Goal: Navigation & Orientation: Find specific page/section

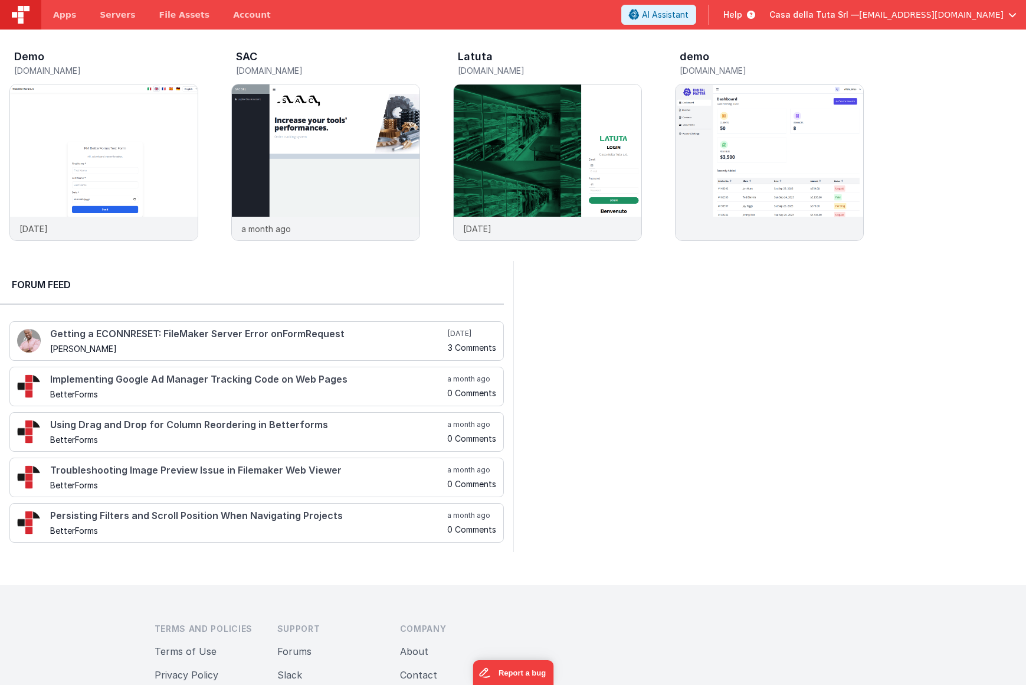
click at [916, 20] on span "[EMAIL_ADDRESS][DOMAIN_NAME]" at bounding box center [931, 15] width 145 height 12
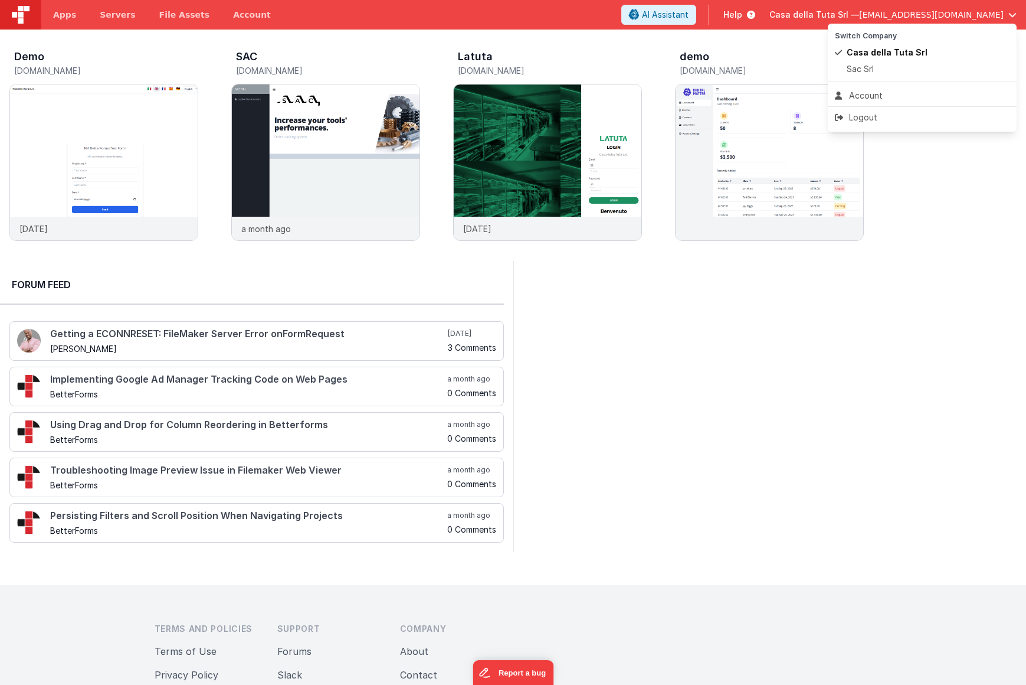
click at [91, 195] on button at bounding box center [513, 342] width 1026 height 685
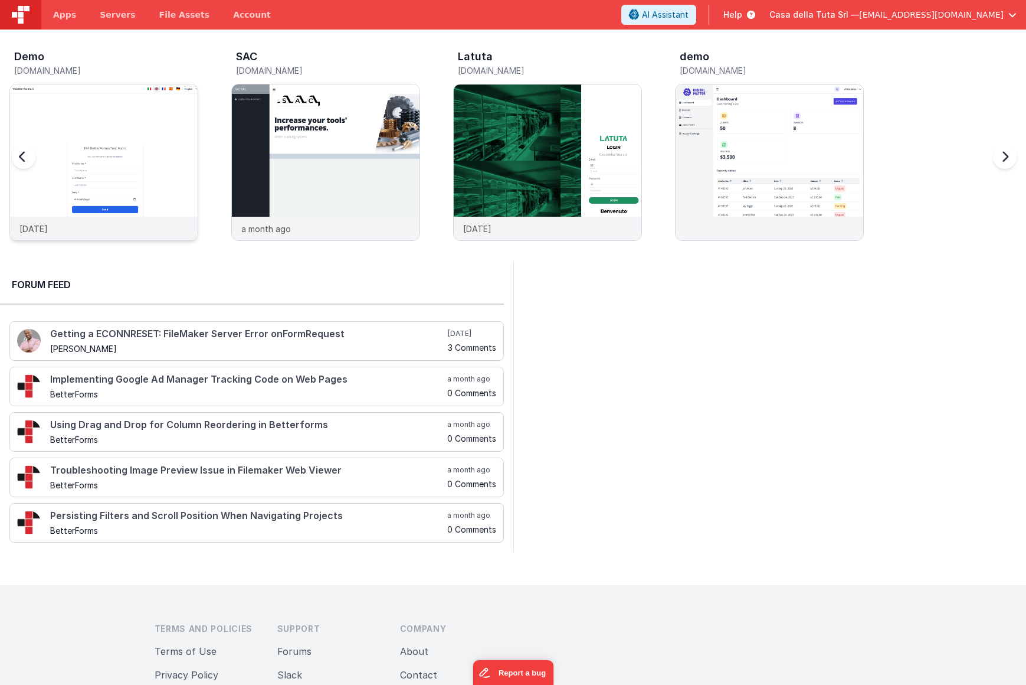
click at [98, 176] on img at bounding box center [104, 178] width 188 height 188
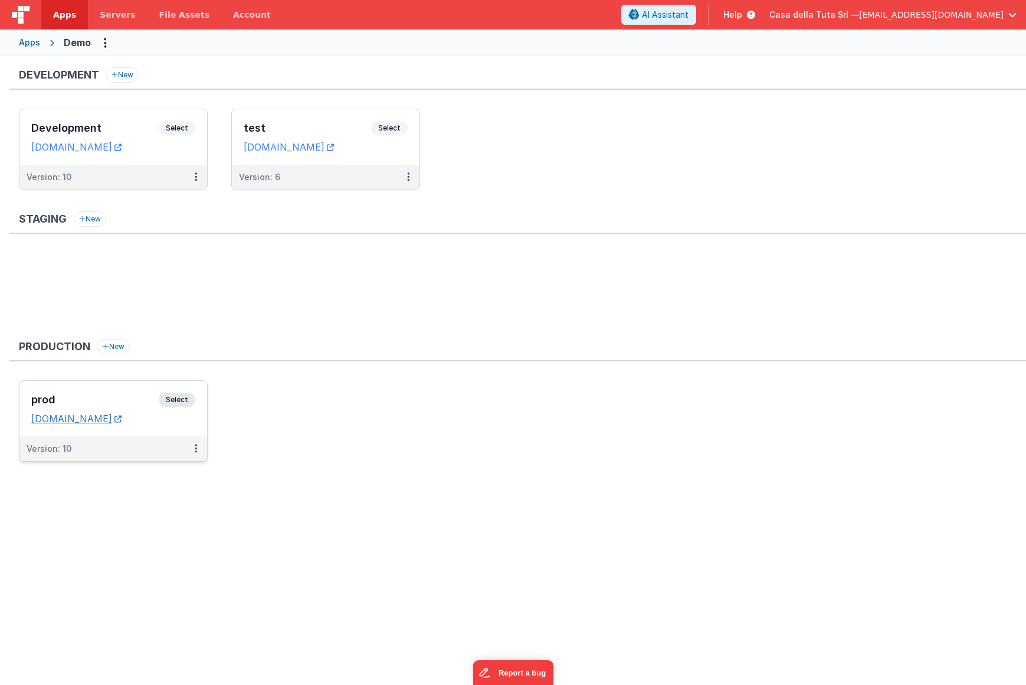
click at [122, 419] on icon at bounding box center [117, 418] width 7 height 1
click at [196, 177] on icon at bounding box center [196, 176] width 2 height 1
click at [155, 247] on link "Deploy..." at bounding box center [155, 245] width 104 height 21
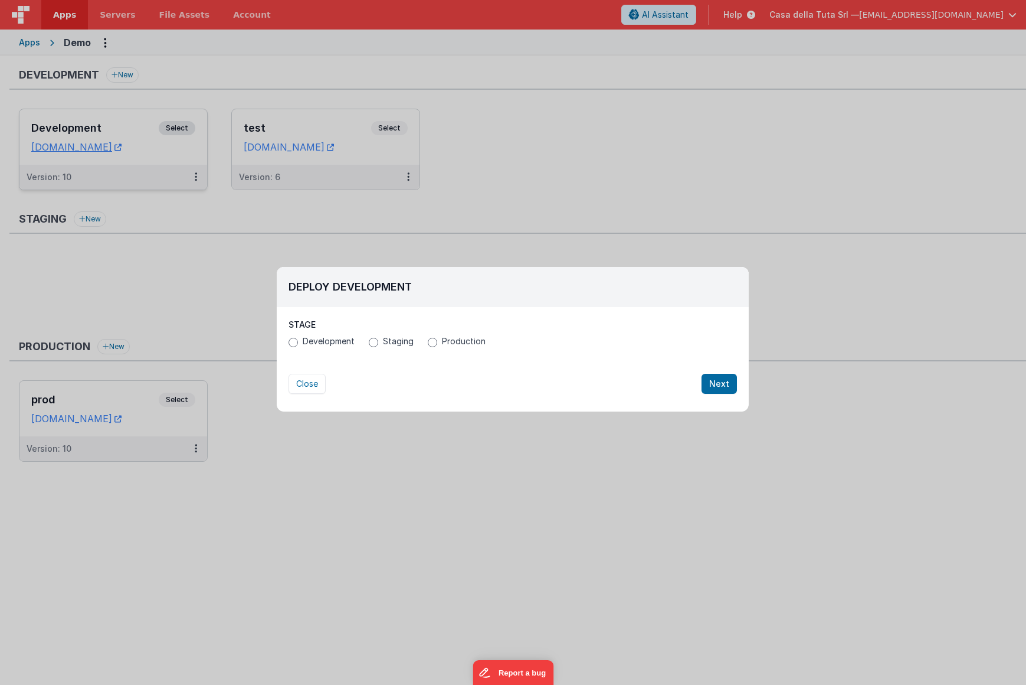
click at [306, 343] on span "Development" at bounding box center [329, 341] width 52 height 12
click at [298, 343] on input "Development" at bounding box center [293, 342] width 9 height 9
radio input "true"
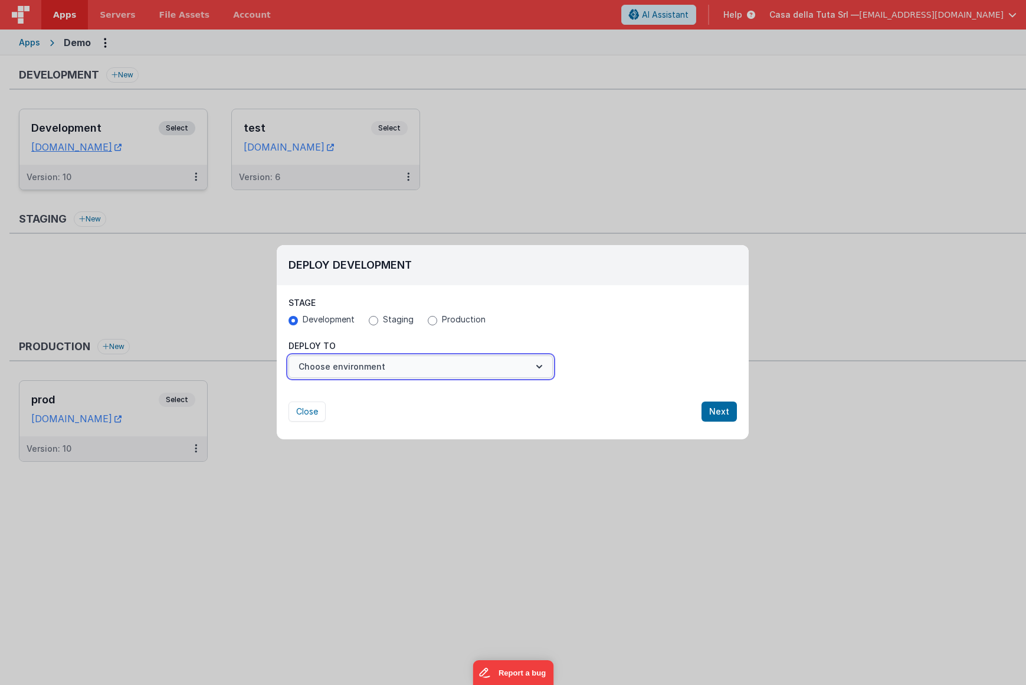
click at [398, 372] on button "Choose environment" at bounding box center [421, 366] width 264 height 22
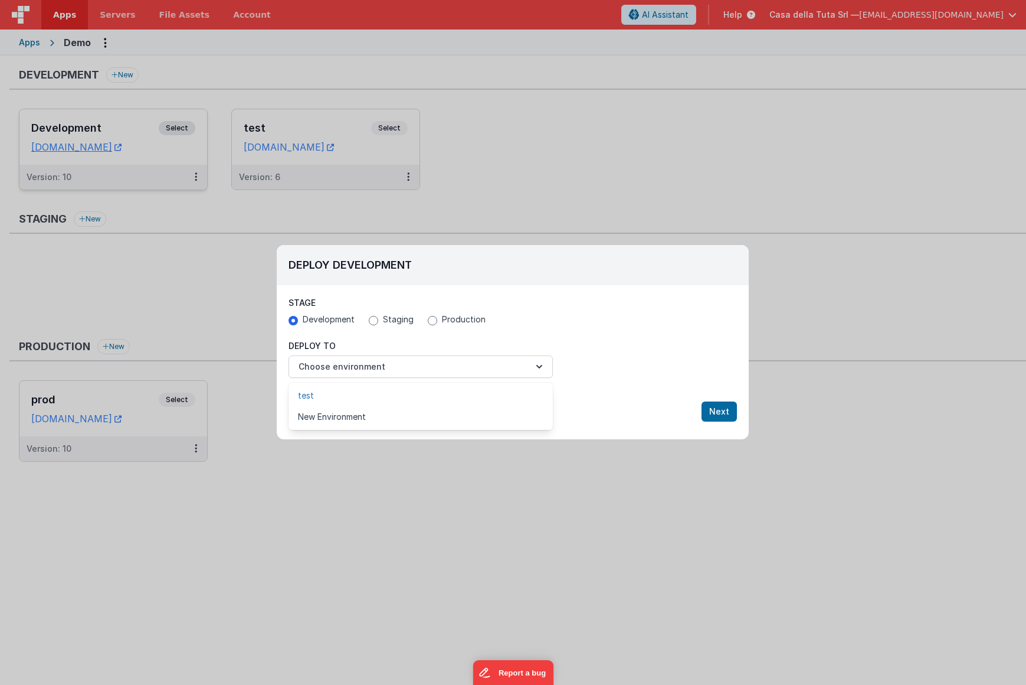
click at [371, 392] on link "test" at bounding box center [421, 395] width 264 height 21
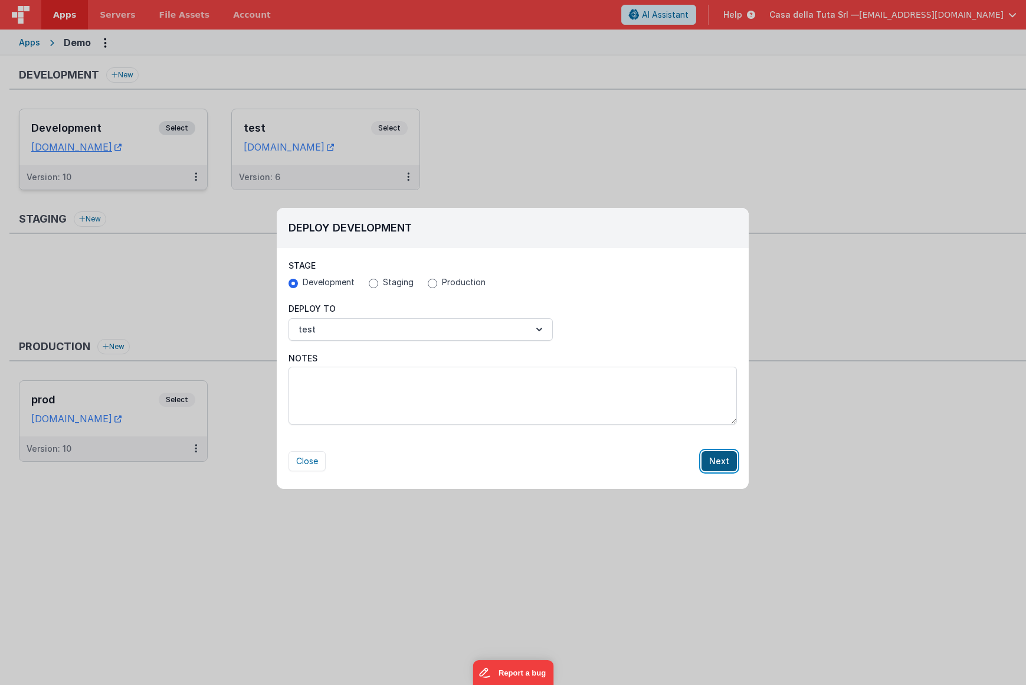
click at [724, 464] on button "Next" at bounding box center [719, 461] width 35 height 20
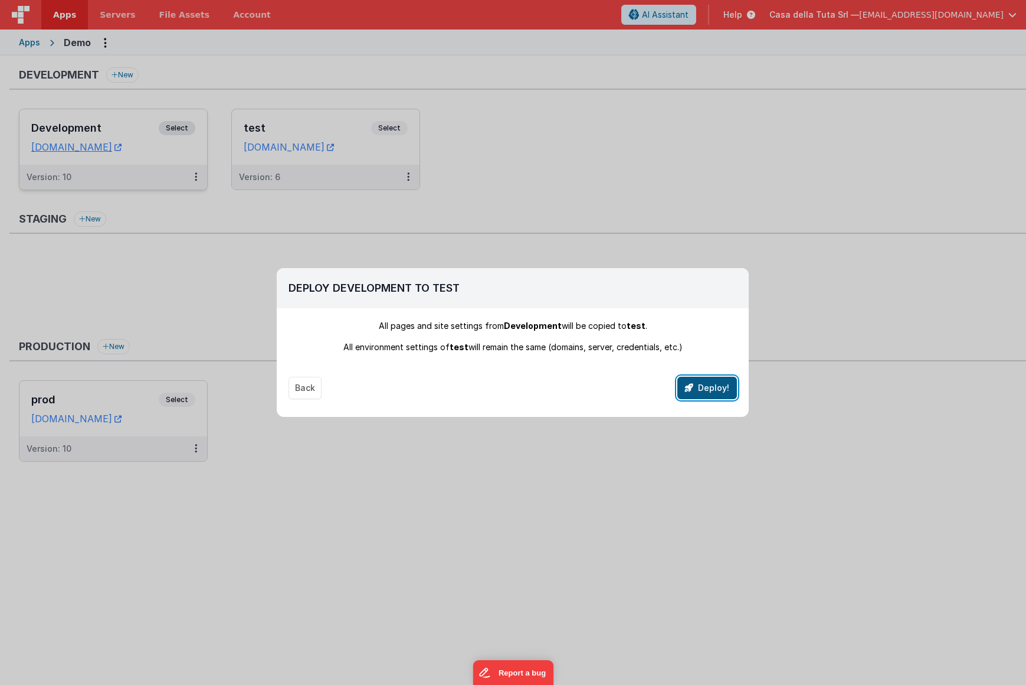
click at [705, 386] on button "Deploy!" at bounding box center [707, 388] width 60 height 22
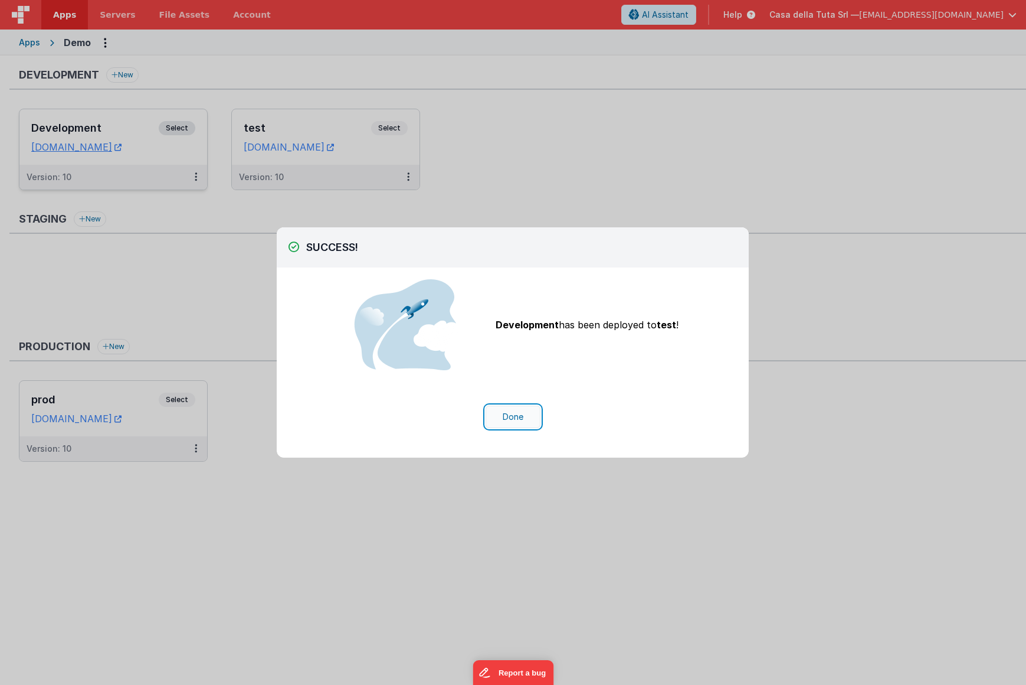
click at [512, 419] on button "Done" at bounding box center [513, 416] width 55 height 22
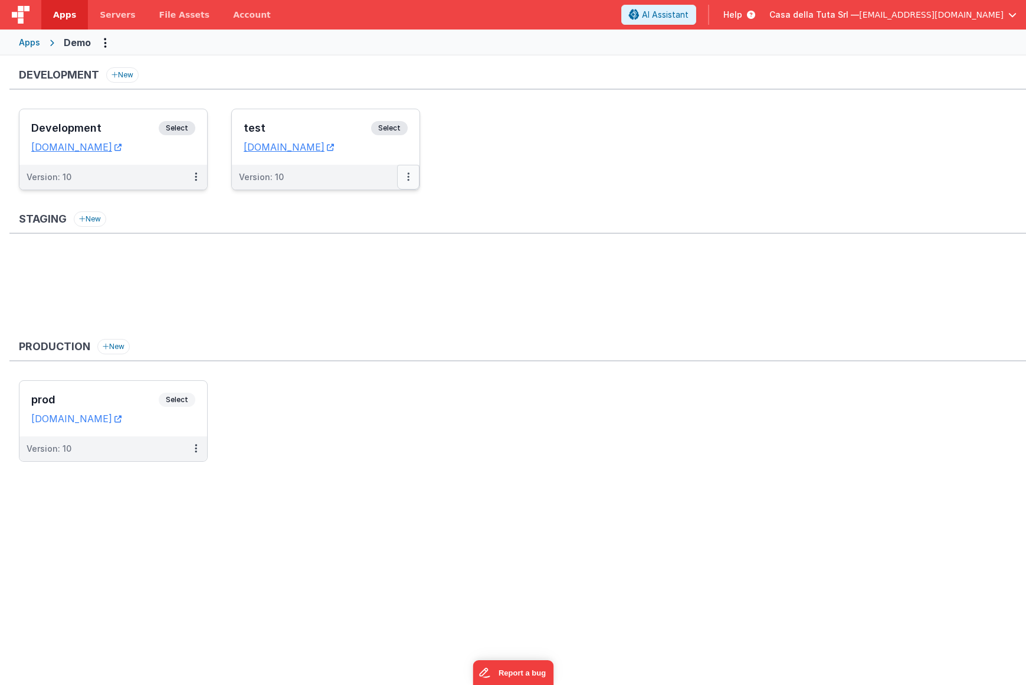
click at [407, 176] on icon at bounding box center [408, 176] width 2 height 1
click at [378, 205] on link "Edit" at bounding box center [368, 203] width 104 height 21
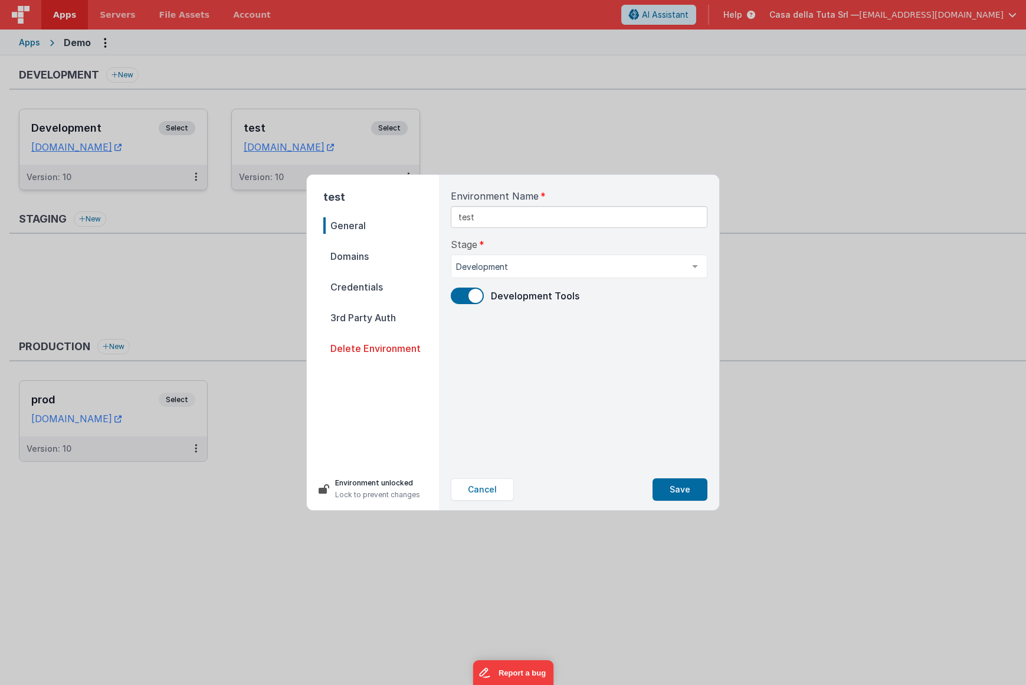
click at [379, 258] on span "Domains" at bounding box center [381, 256] width 116 height 17
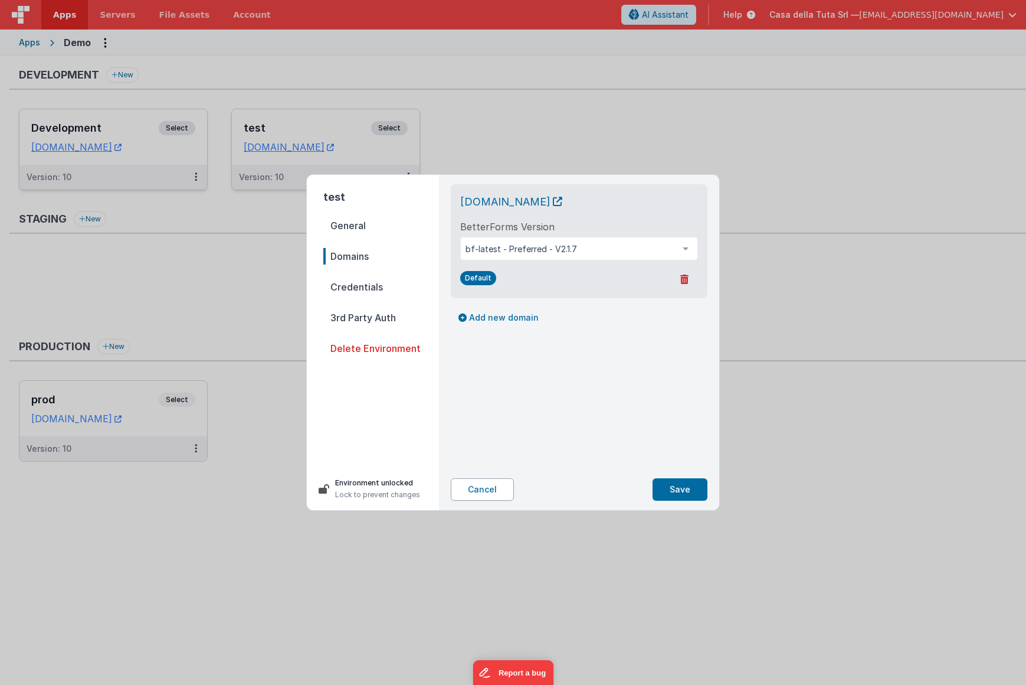
click at [484, 487] on button "Cancel" at bounding box center [482, 489] width 63 height 22
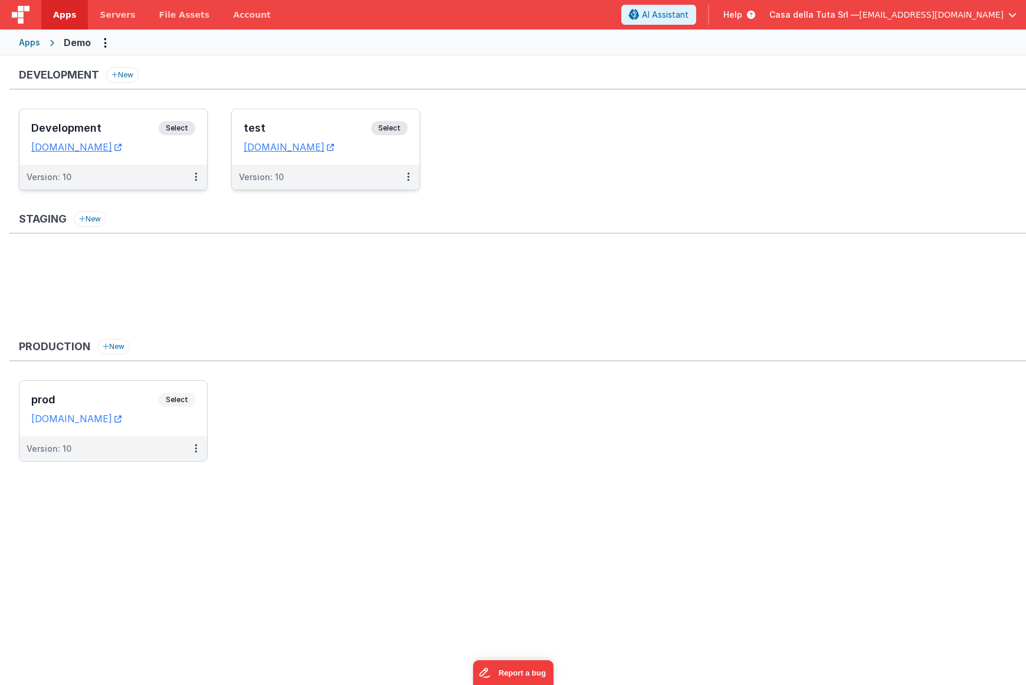
click at [328, 125] on h3 "test" at bounding box center [307, 128] width 127 height 12
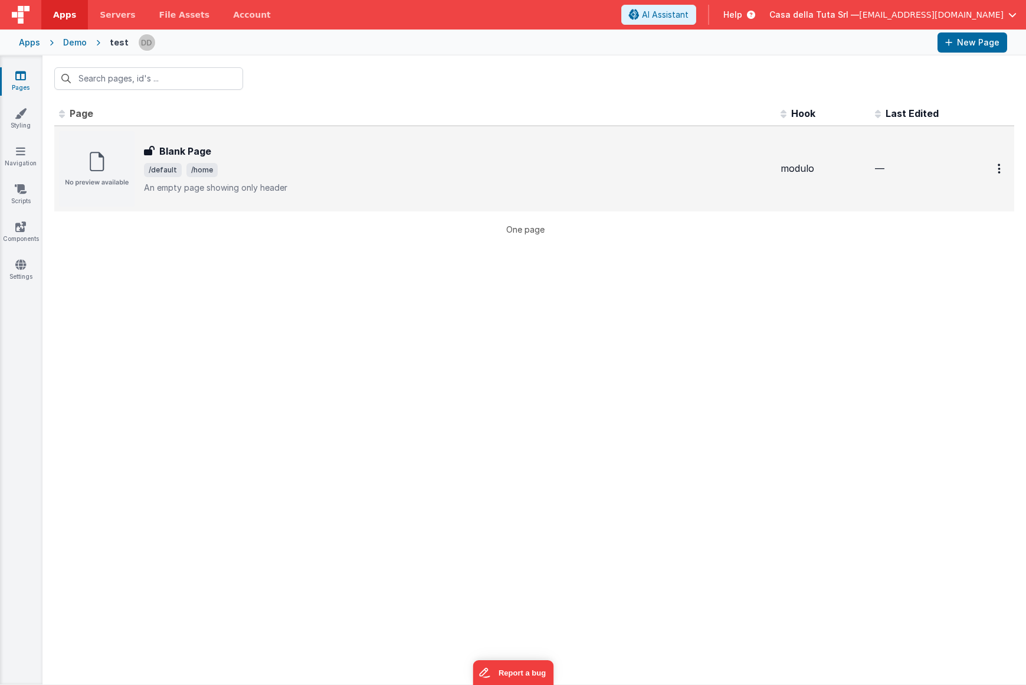
click at [342, 173] on span "/default /home" at bounding box center [457, 170] width 627 height 14
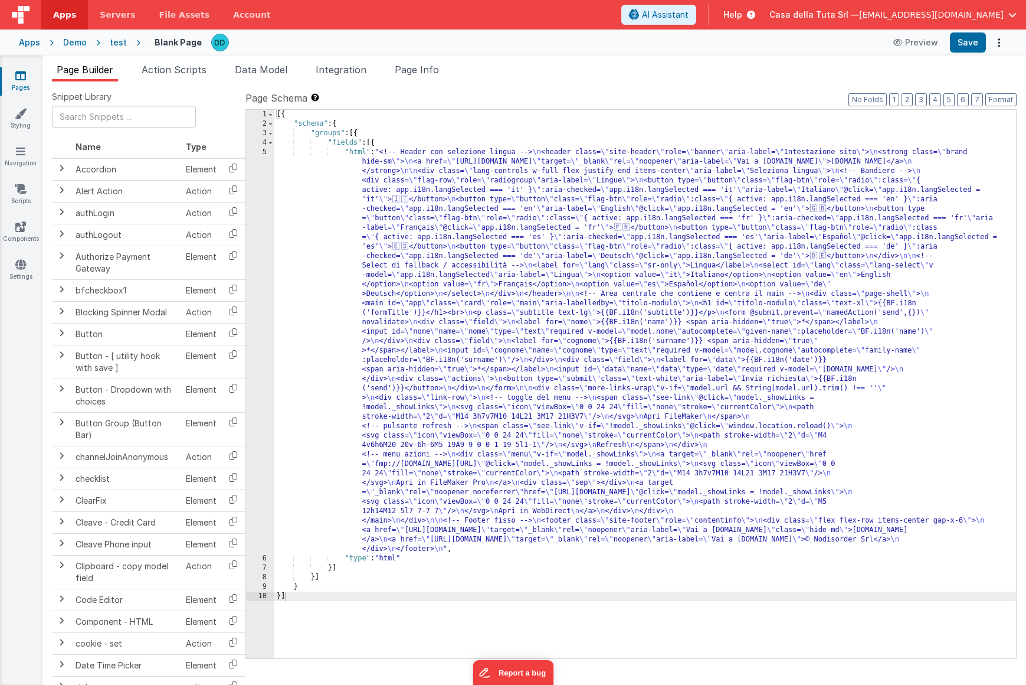
click at [263, 151] on div "5" at bounding box center [260, 351] width 28 height 406
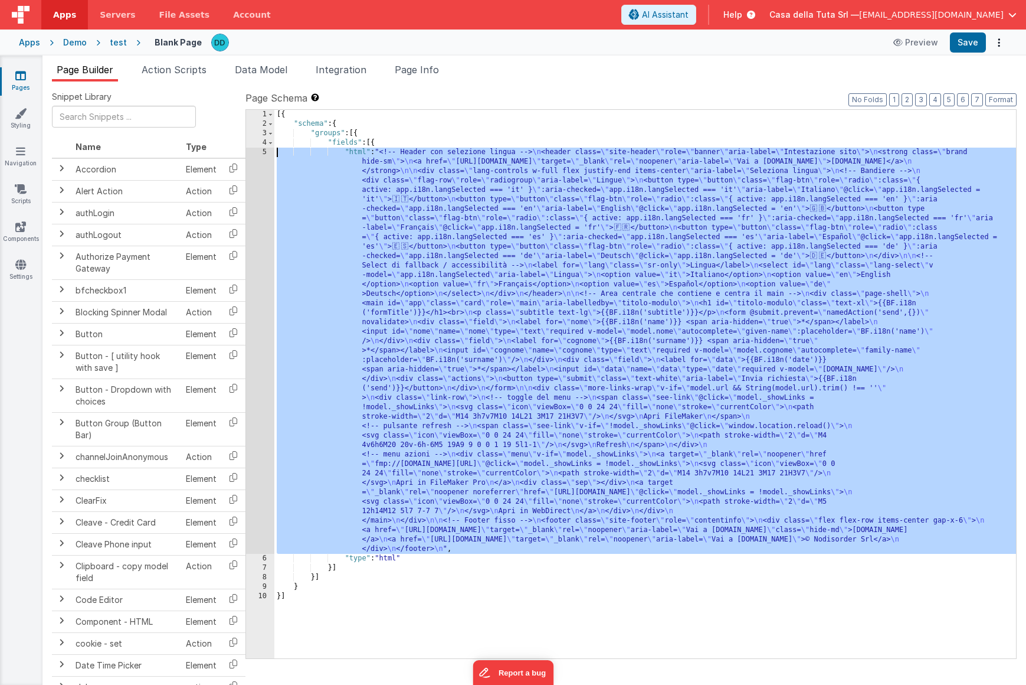
click at [263, 153] on div "5" at bounding box center [260, 351] width 28 height 406
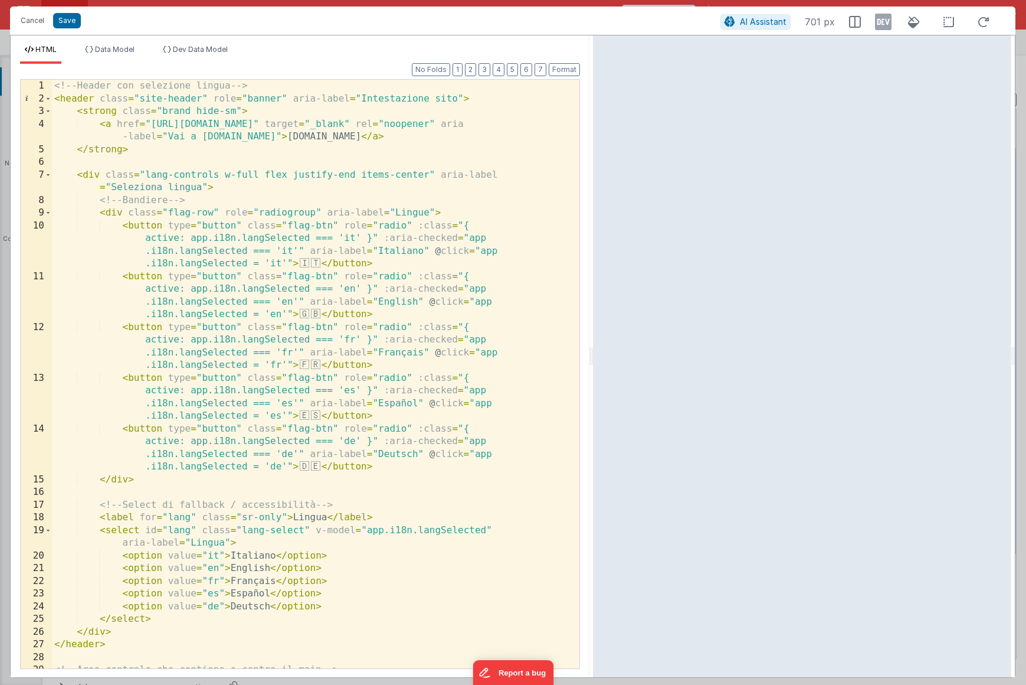
drag, startPoint x: 510, startPoint y: 355, endPoint x: 593, endPoint y: 364, distance: 83.7
click at [593, 364] on html "Cancel Save AI Assistant 701 px HTML Data Model Dev Data Model Format 7 6 5 4 3…" at bounding box center [513, 342] width 1026 height 685
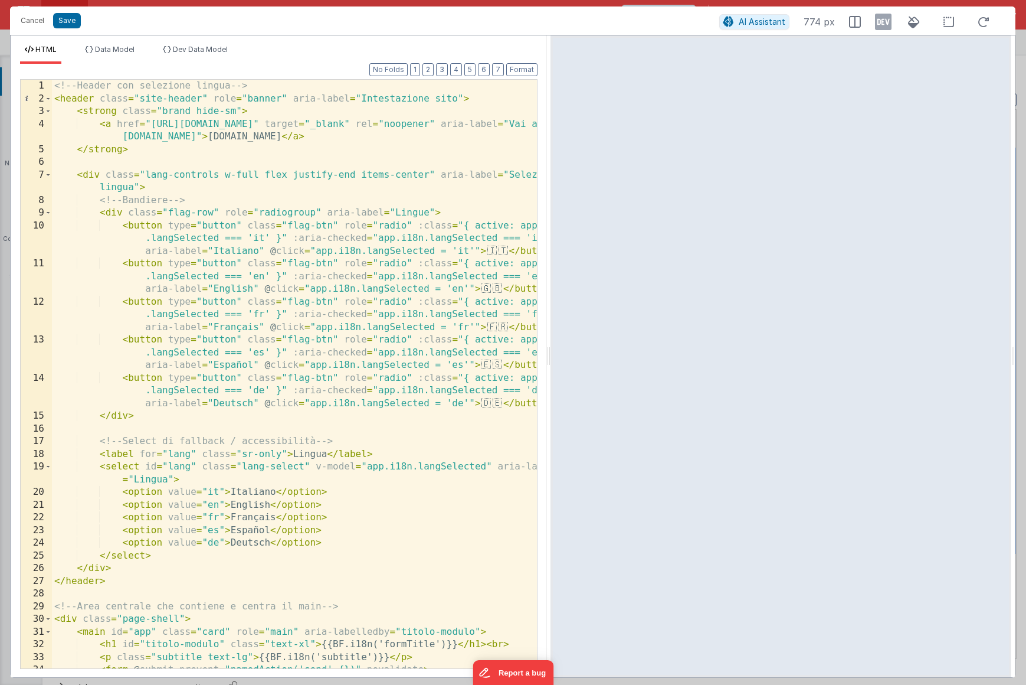
drag, startPoint x: 591, startPoint y: 358, endPoint x: 548, endPoint y: 353, distance: 43.3
click at [548, 353] on html "Cancel Save AI Assistant 774 px HTML Data Model Dev Data Model Format 7 6 5 4 3…" at bounding box center [513, 342] width 1026 height 685
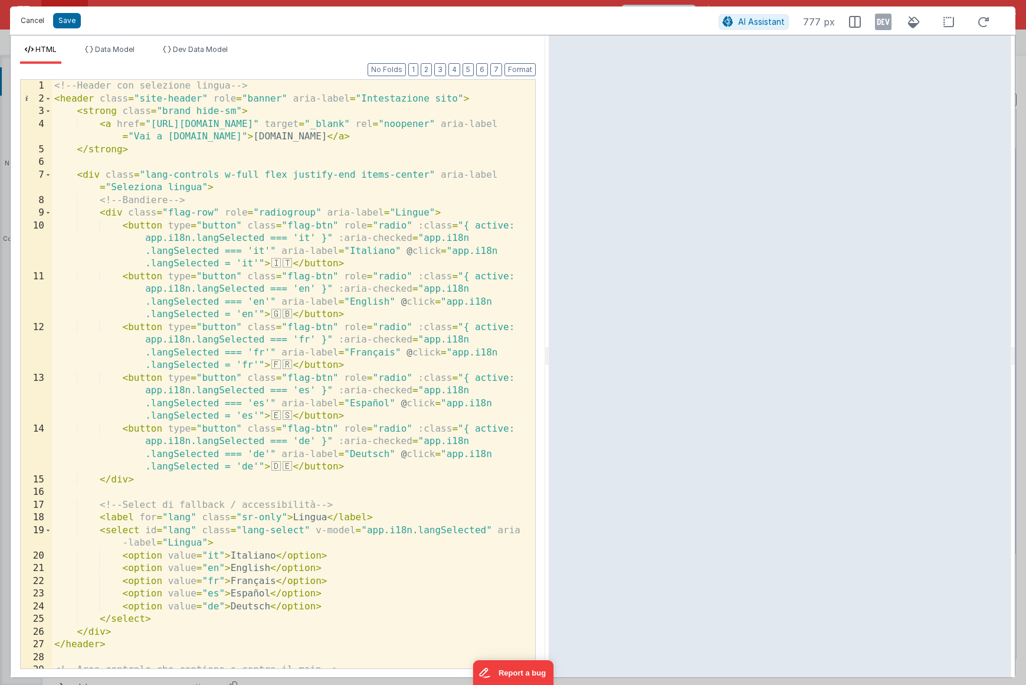
click at [34, 21] on button "Cancel" at bounding box center [32, 20] width 35 height 17
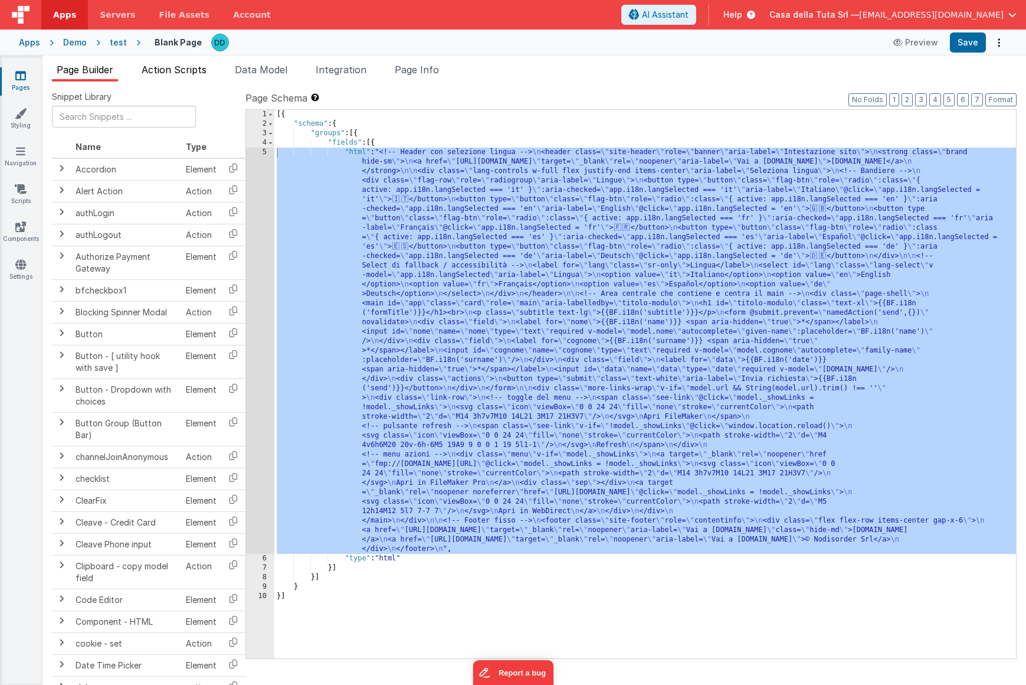
click at [184, 73] on span "Action Scripts" at bounding box center [174, 70] width 65 height 12
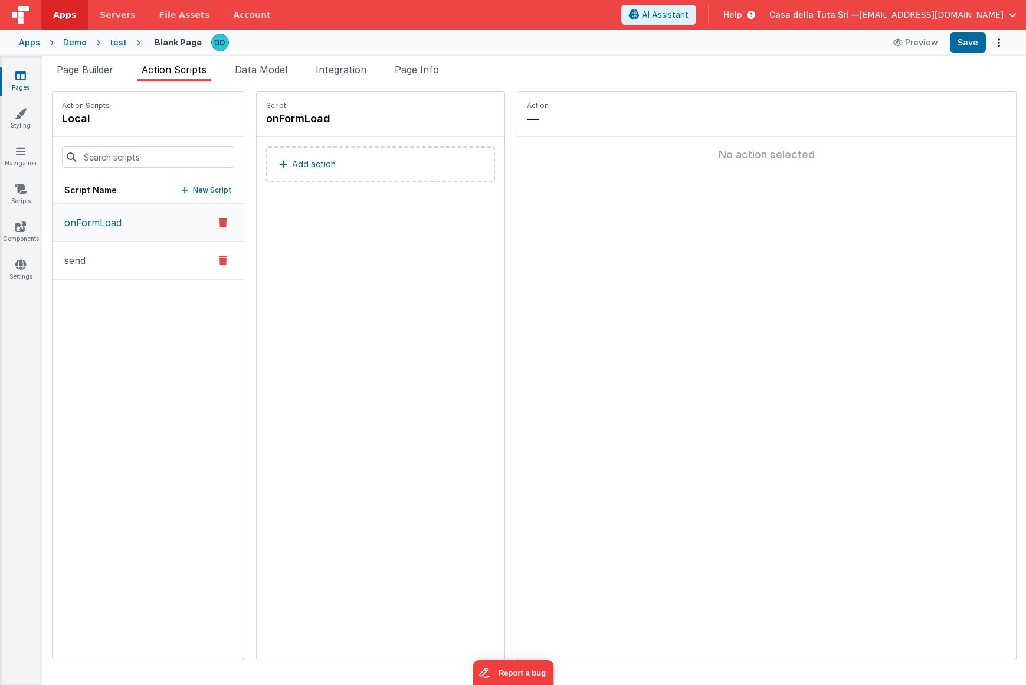
click at [132, 261] on button "send" at bounding box center [148, 260] width 191 height 38
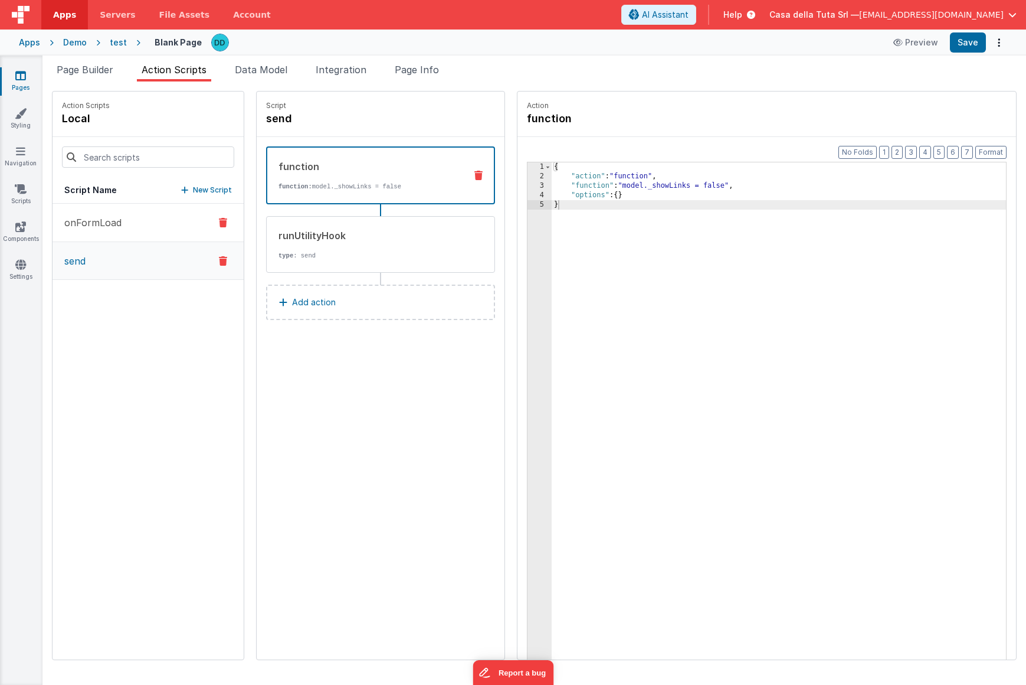
click at [137, 234] on button "onFormLoad" at bounding box center [148, 223] width 191 height 38
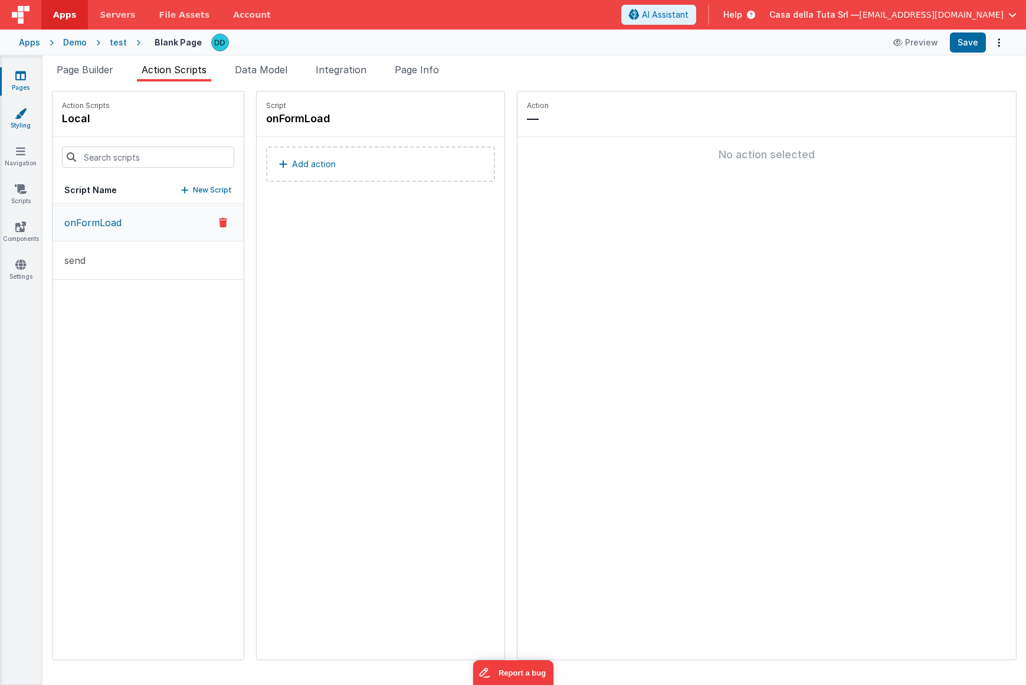
click at [20, 119] on icon at bounding box center [21, 113] width 12 height 12
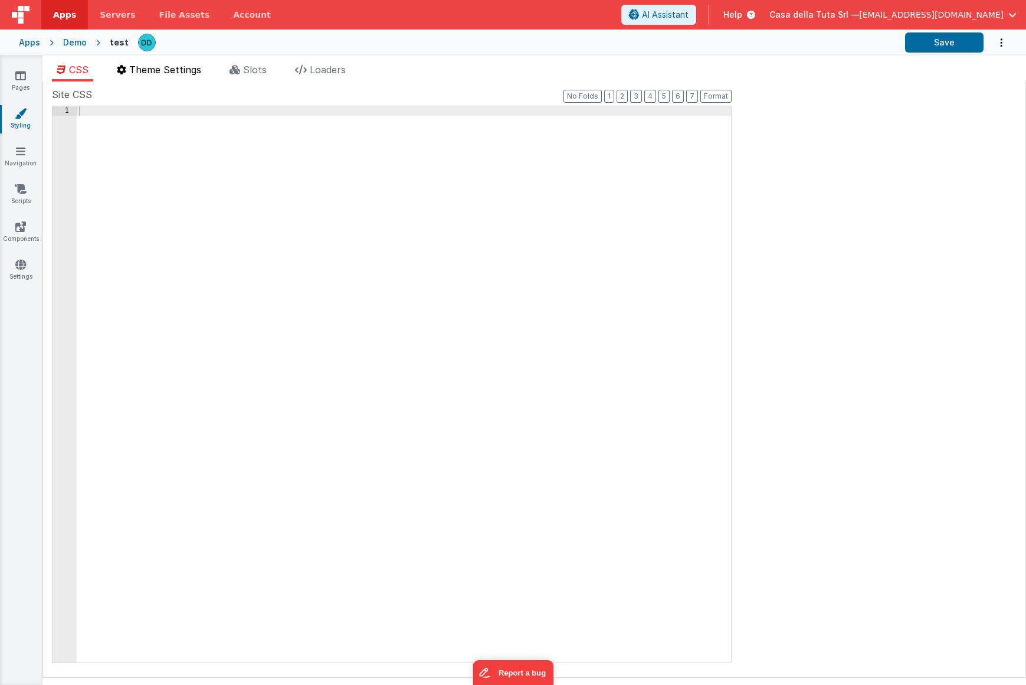
click at [170, 68] on span "Theme Settings" at bounding box center [165, 70] width 72 height 12
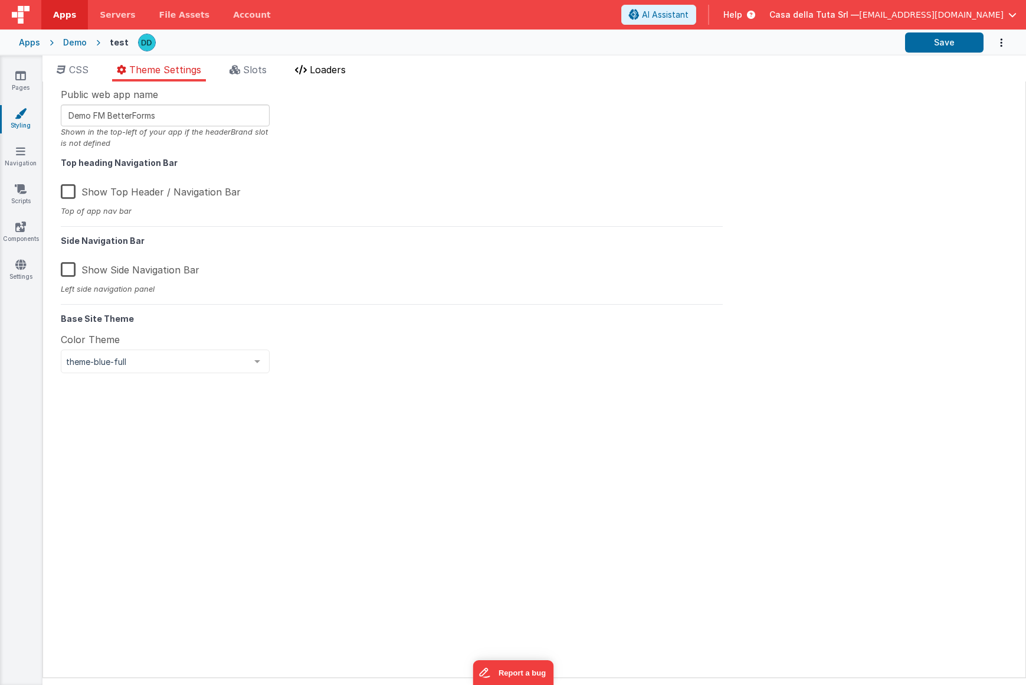
click at [341, 71] on span "Loaders" at bounding box center [328, 70] width 36 height 12
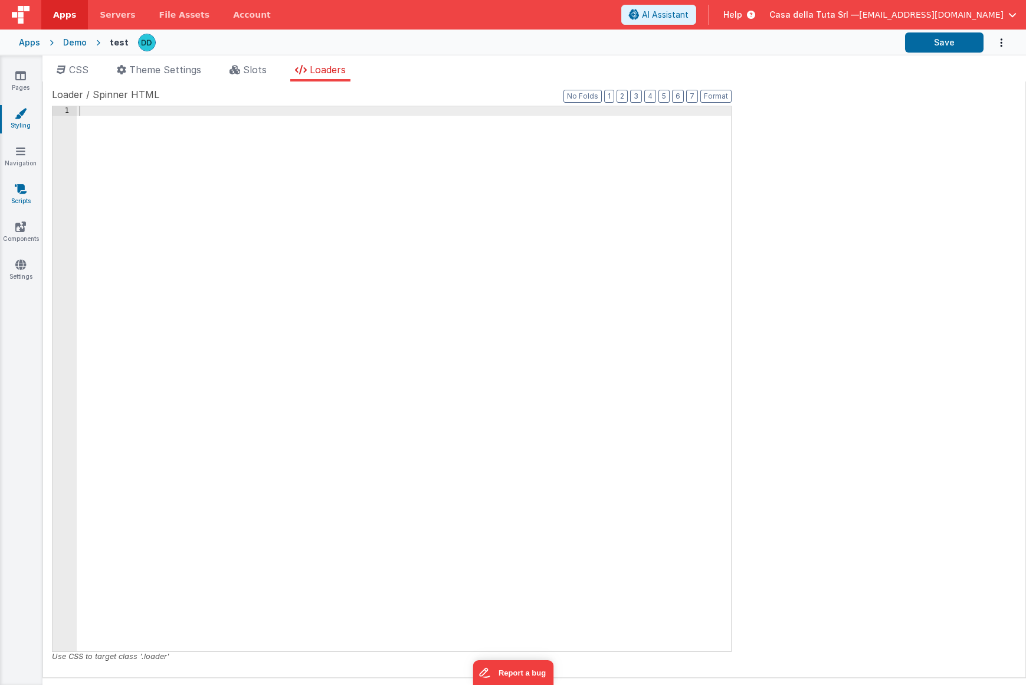
click at [21, 195] on link "Scripts" at bounding box center [20, 195] width 42 height 24
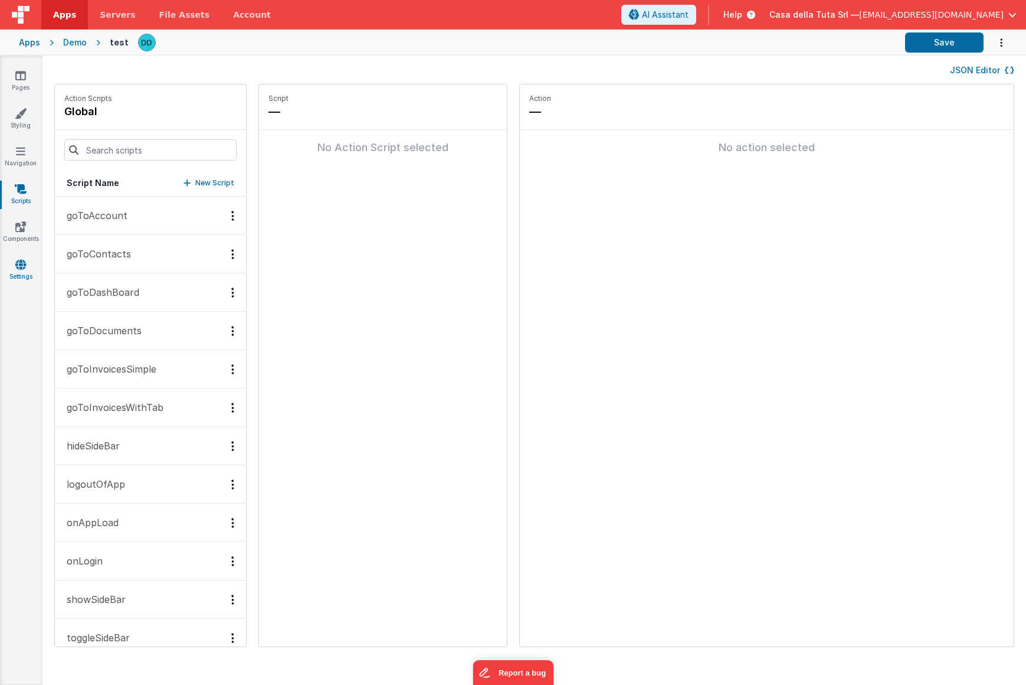
click at [25, 270] on link "Settings" at bounding box center [20, 270] width 42 height 24
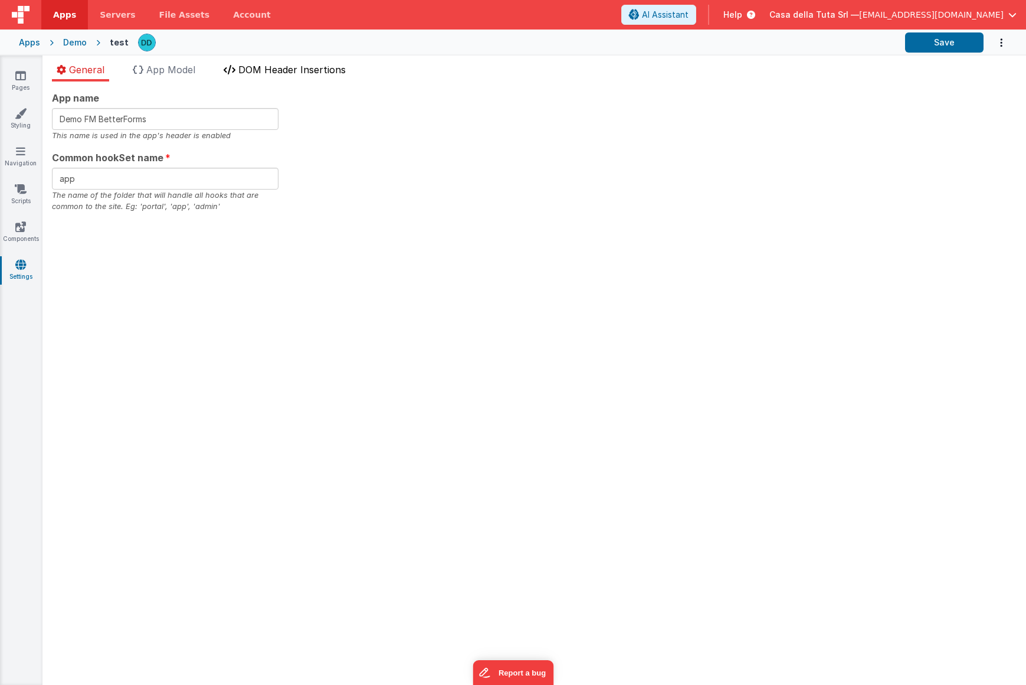
click at [257, 79] on li "DOM Header Insertions" at bounding box center [285, 72] width 132 height 19
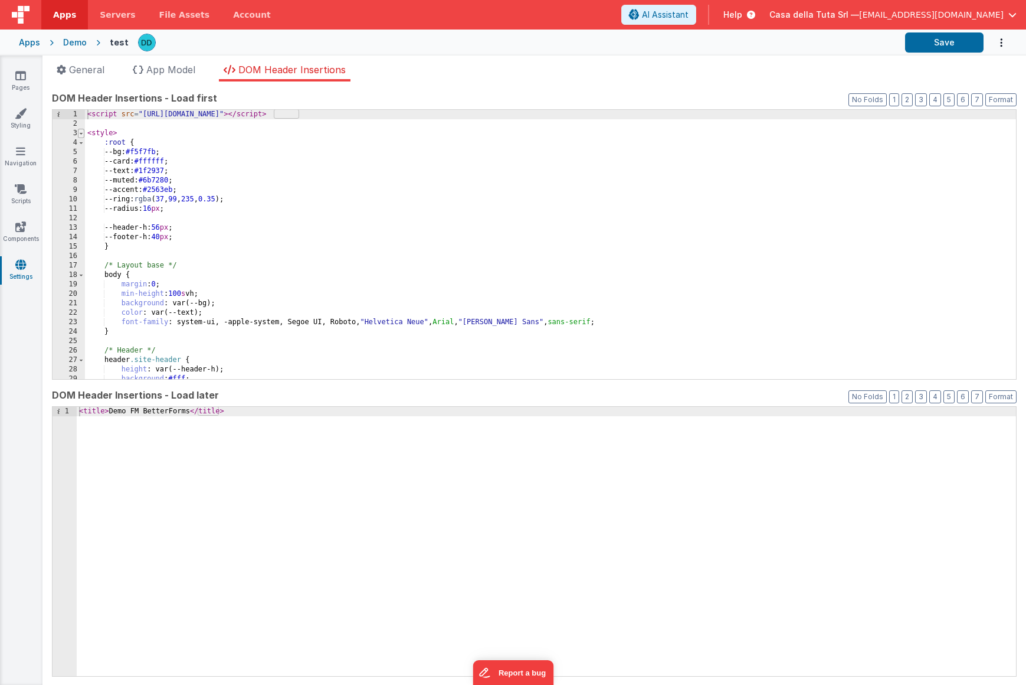
click at [81, 132] on span at bounding box center [81, 133] width 6 height 9
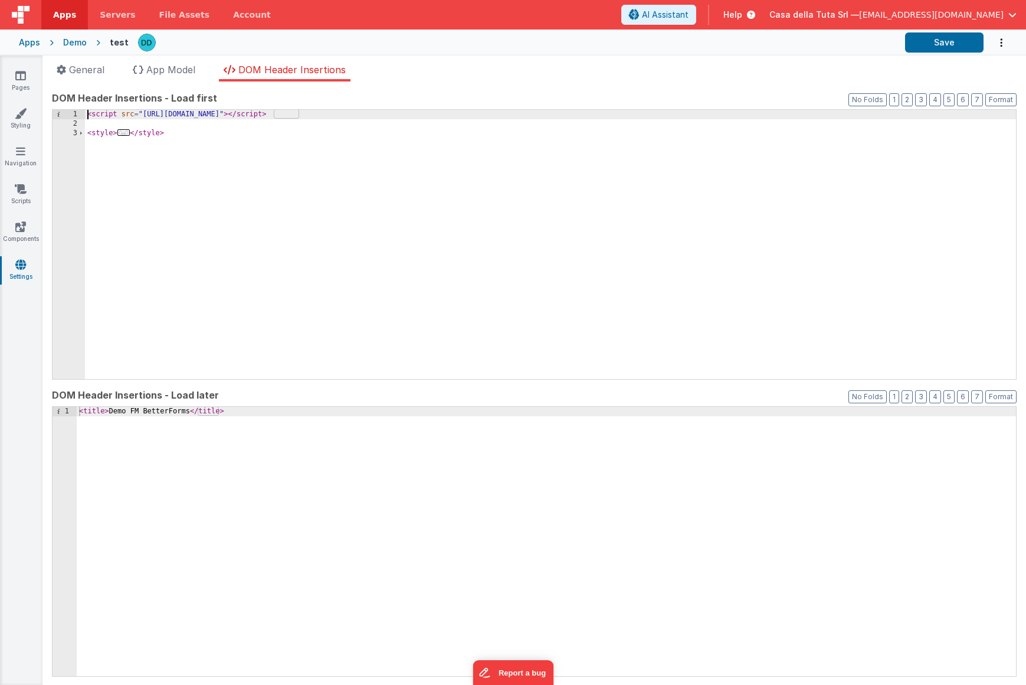
click at [334, 115] on div "< script src = "[URL][DOMAIN_NAME]" > </ script > < style > ... </ style >" at bounding box center [550, 254] width 931 height 288
click at [82, 134] on span at bounding box center [81, 133] width 6 height 9
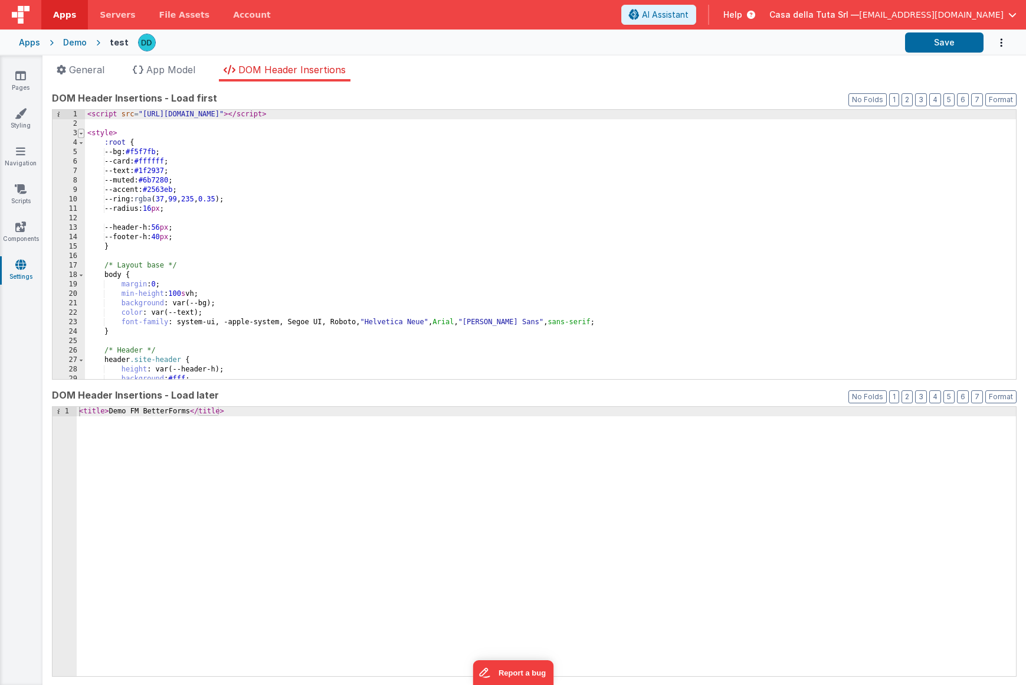
click at [81, 132] on span at bounding box center [81, 133] width 6 height 9
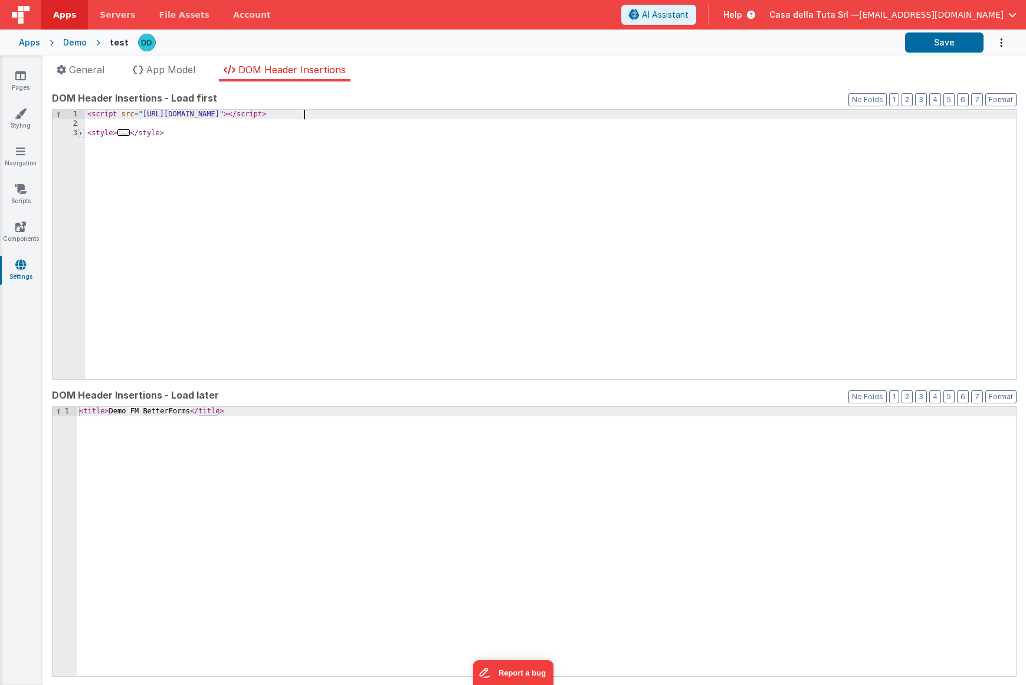
click at [80, 132] on span at bounding box center [81, 133] width 6 height 9
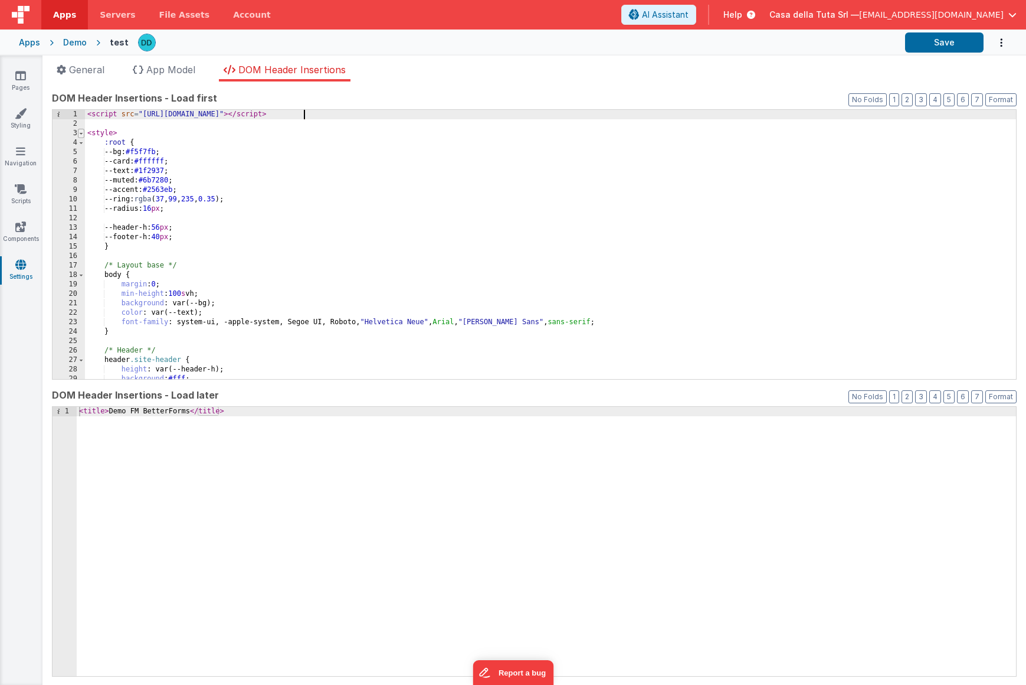
click at [82, 135] on span at bounding box center [81, 133] width 6 height 9
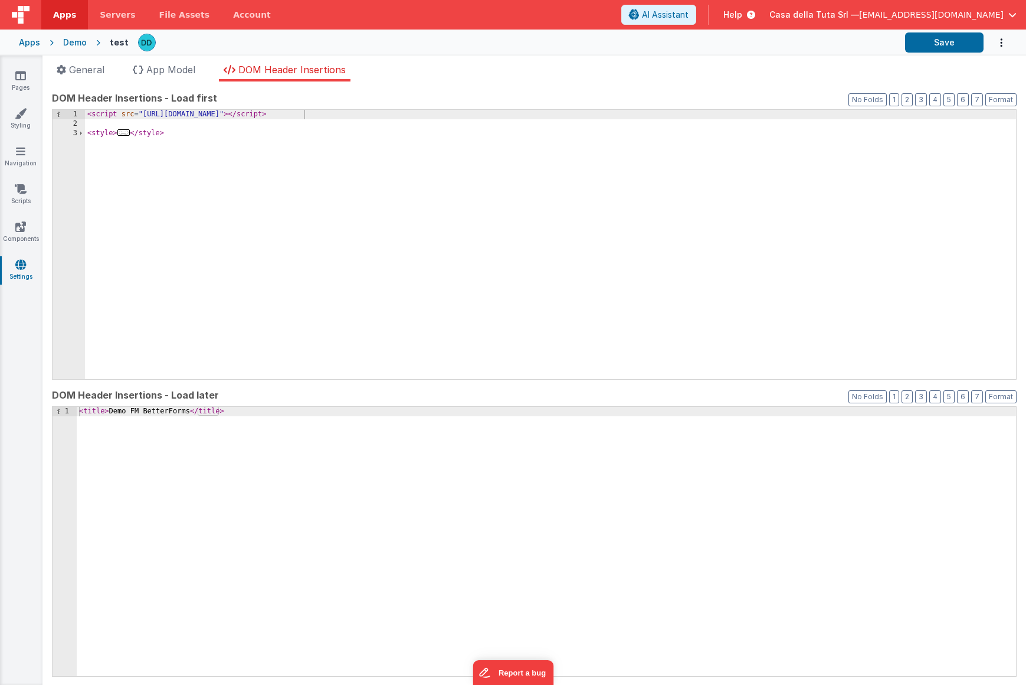
click at [78, 42] on div "Demo" at bounding box center [75, 43] width 24 height 12
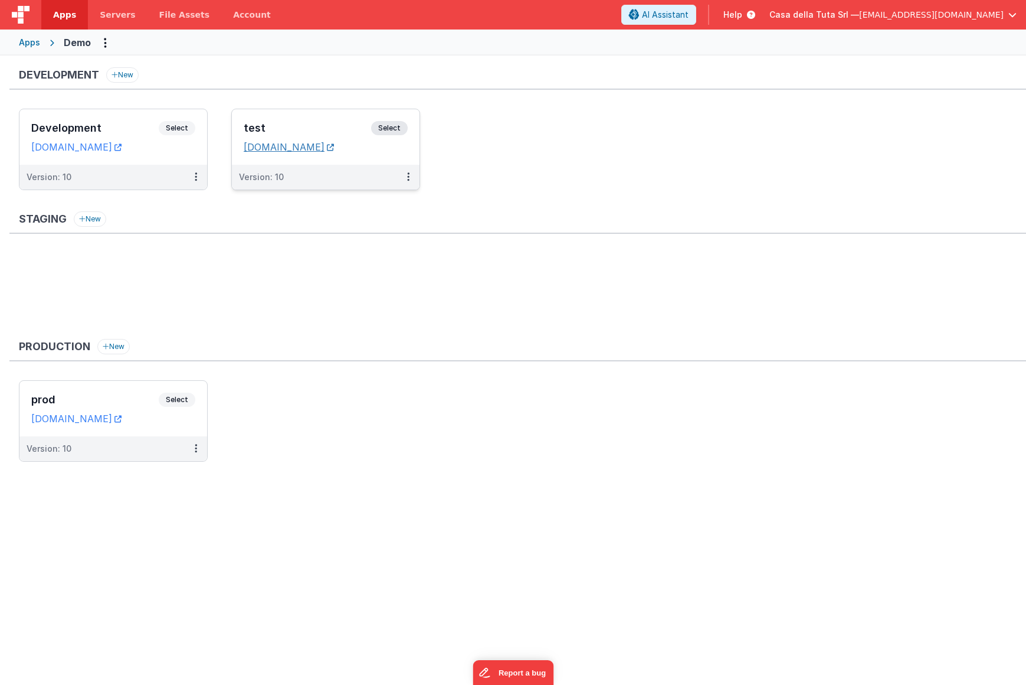
click at [334, 147] on icon at bounding box center [330, 147] width 7 height 1
click at [405, 148] on dd "[DOMAIN_NAME]" at bounding box center [326, 147] width 164 height 12
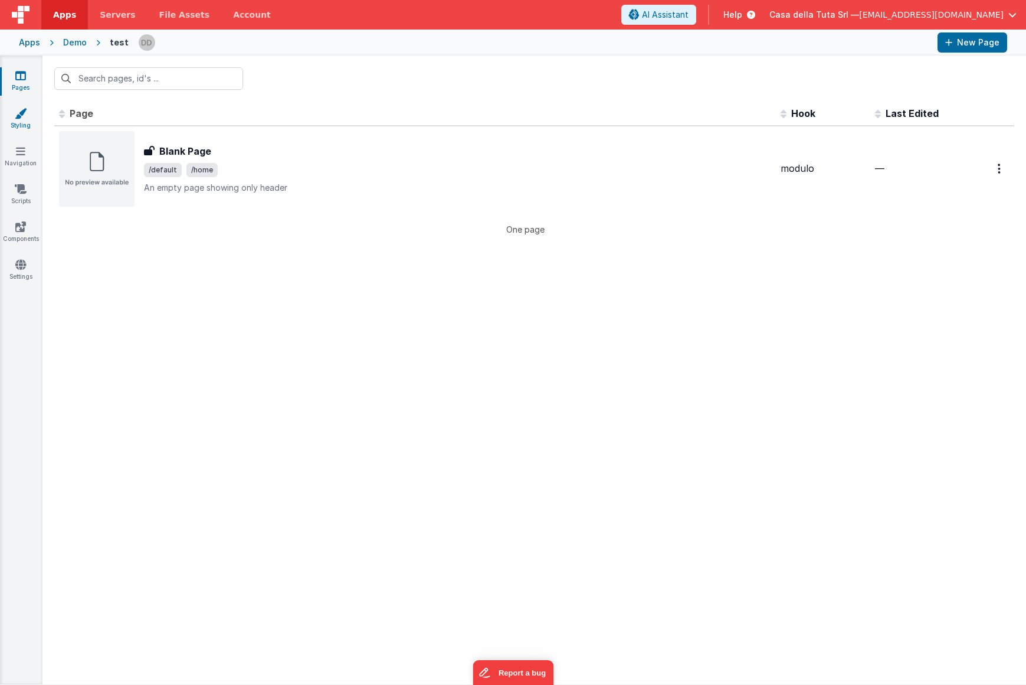
click at [23, 113] on icon at bounding box center [21, 113] width 12 height 12
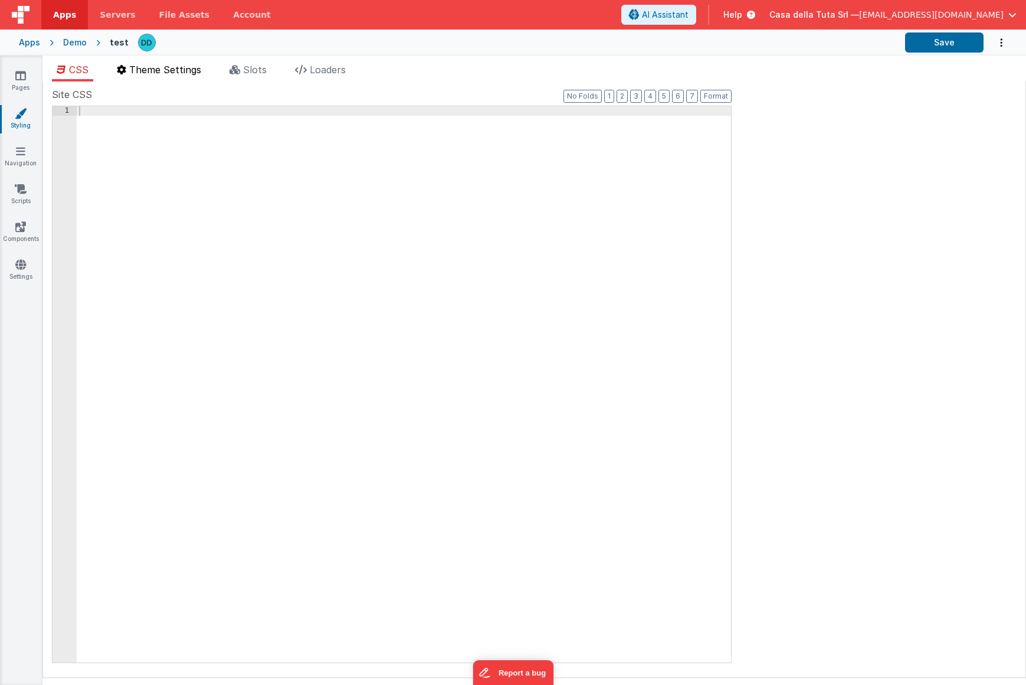
click at [186, 72] on span "Theme Settings" at bounding box center [165, 70] width 72 height 12
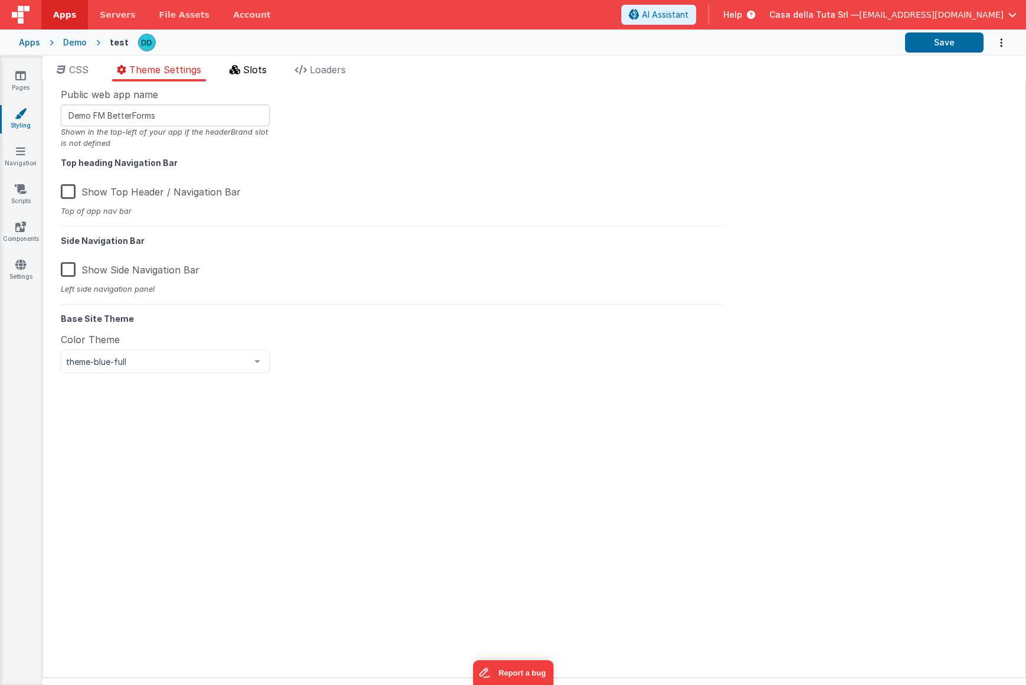
click at [257, 68] on span "Slots" at bounding box center [255, 70] width 24 height 12
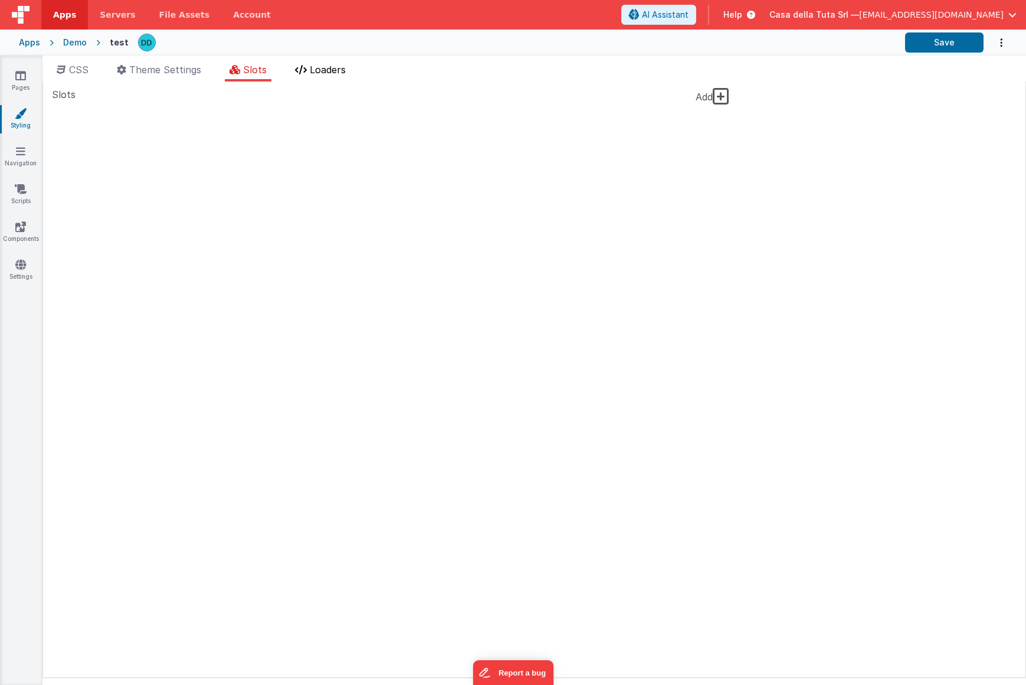
click at [341, 68] on span "Loaders" at bounding box center [328, 70] width 36 height 12
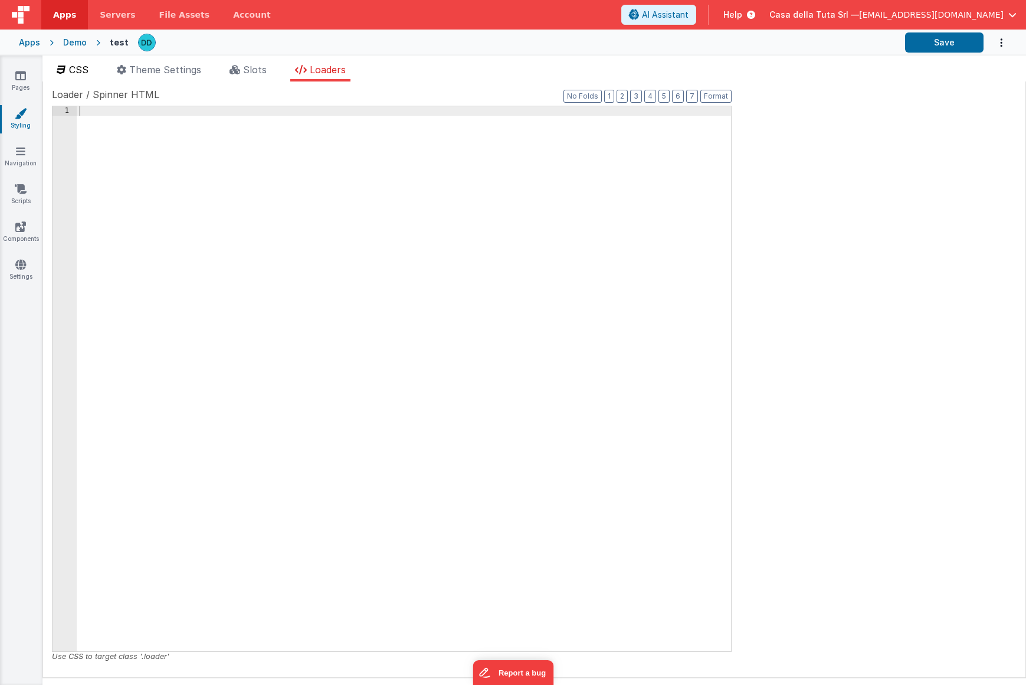
click at [77, 76] on li "CSS" at bounding box center [72, 72] width 41 height 19
click at [161, 72] on span "Theme Settings" at bounding box center [165, 70] width 72 height 12
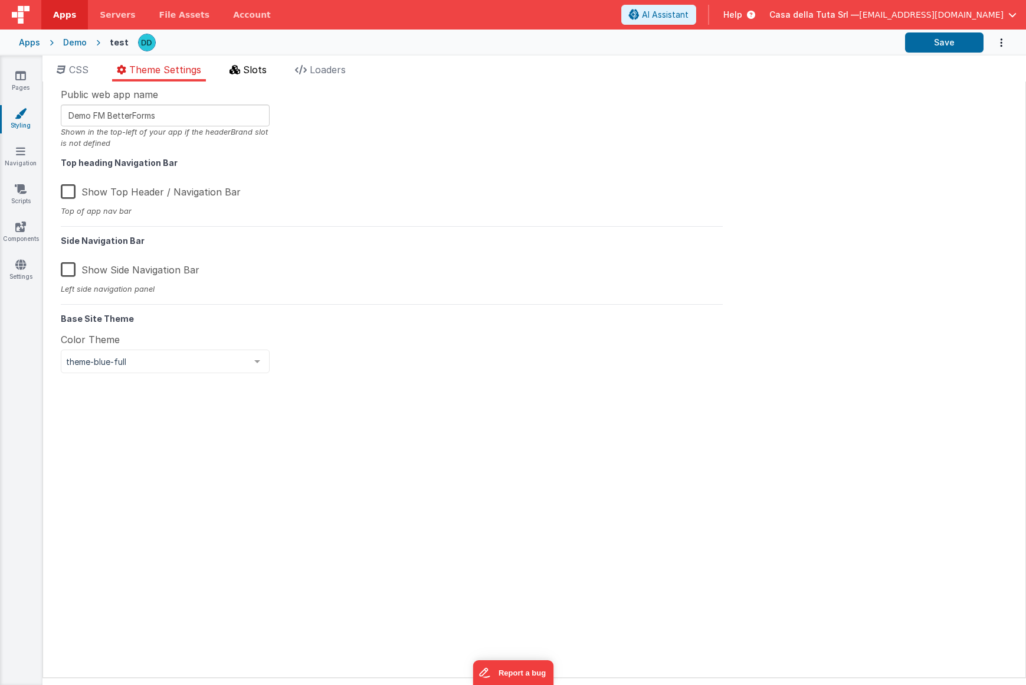
click at [238, 70] on icon at bounding box center [235, 69] width 11 height 9
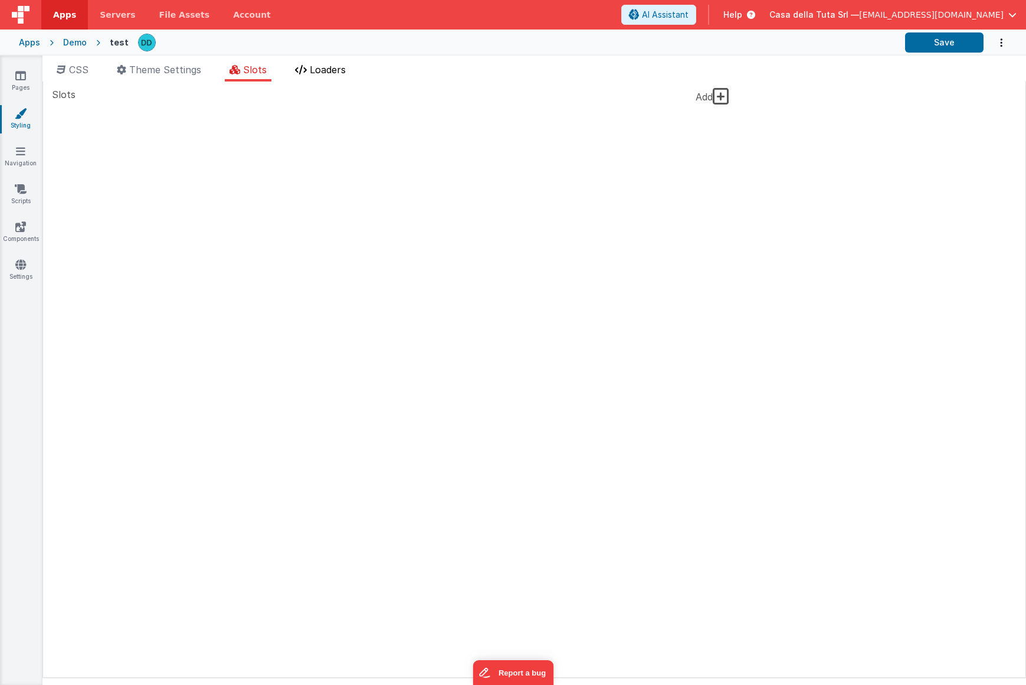
click at [326, 73] on span "Loaders" at bounding box center [328, 70] width 36 height 12
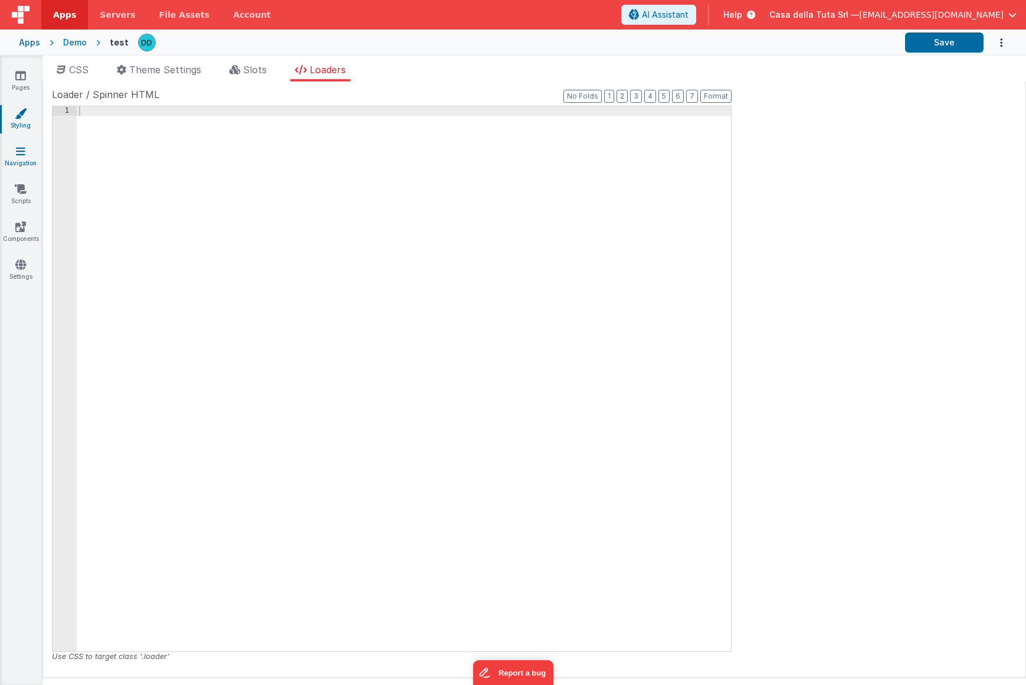
click at [15, 155] on link "Navigation" at bounding box center [20, 157] width 42 height 24
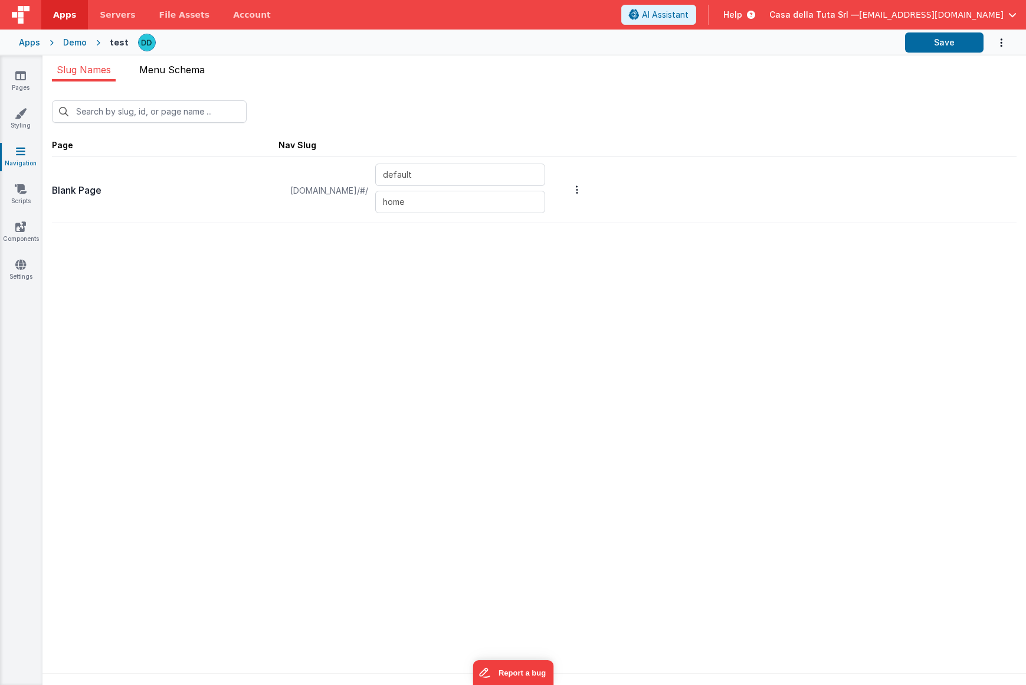
click at [167, 76] on li "Menu Schema" at bounding box center [172, 72] width 75 height 19
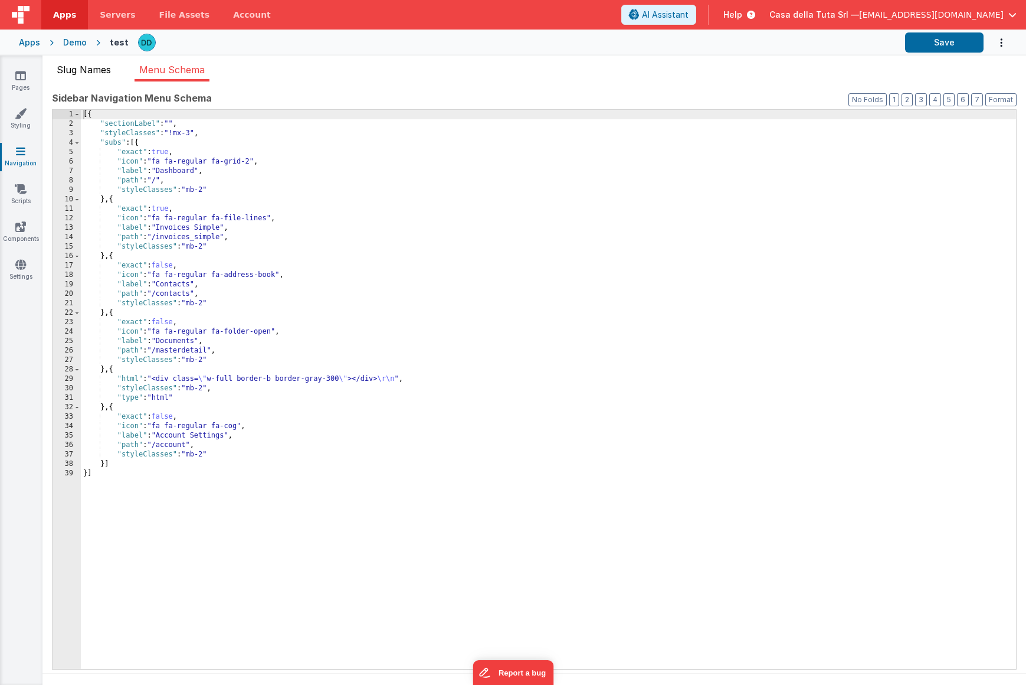
click at [91, 71] on span "Slug Names" at bounding box center [84, 70] width 54 height 12
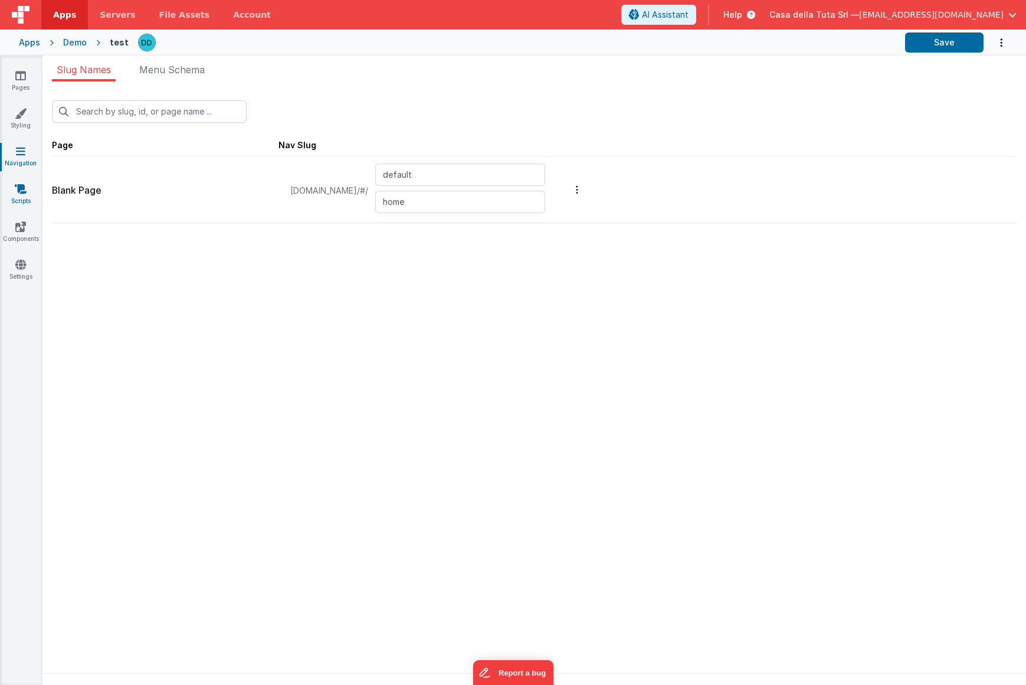
click at [20, 187] on icon at bounding box center [21, 189] width 12 height 12
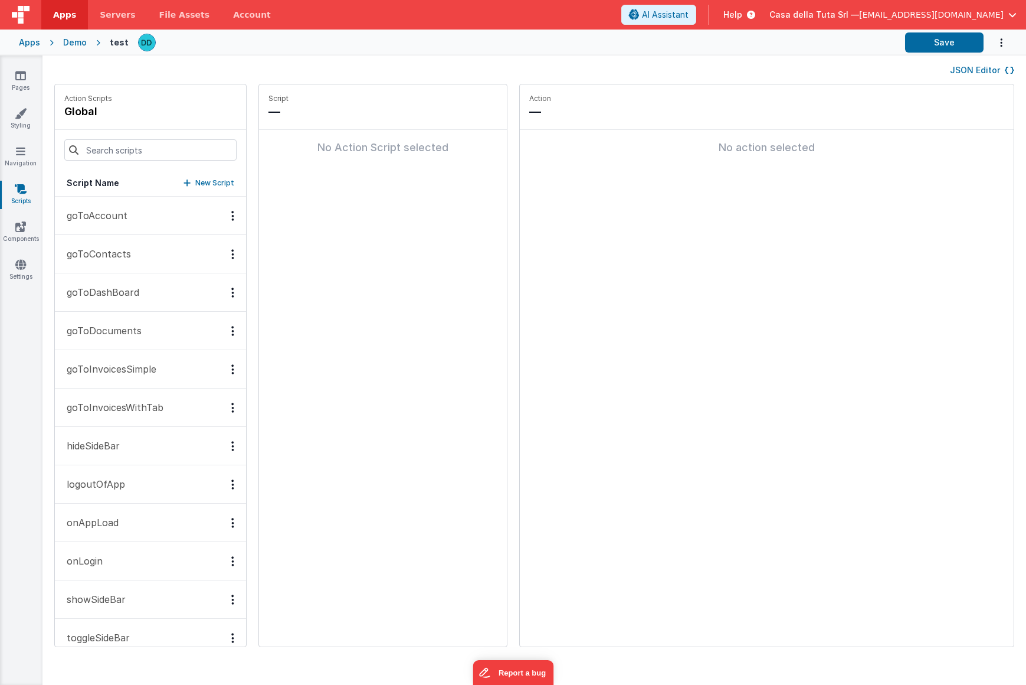
click at [104, 249] on p "goToContacts" at bounding box center [95, 254] width 71 height 14
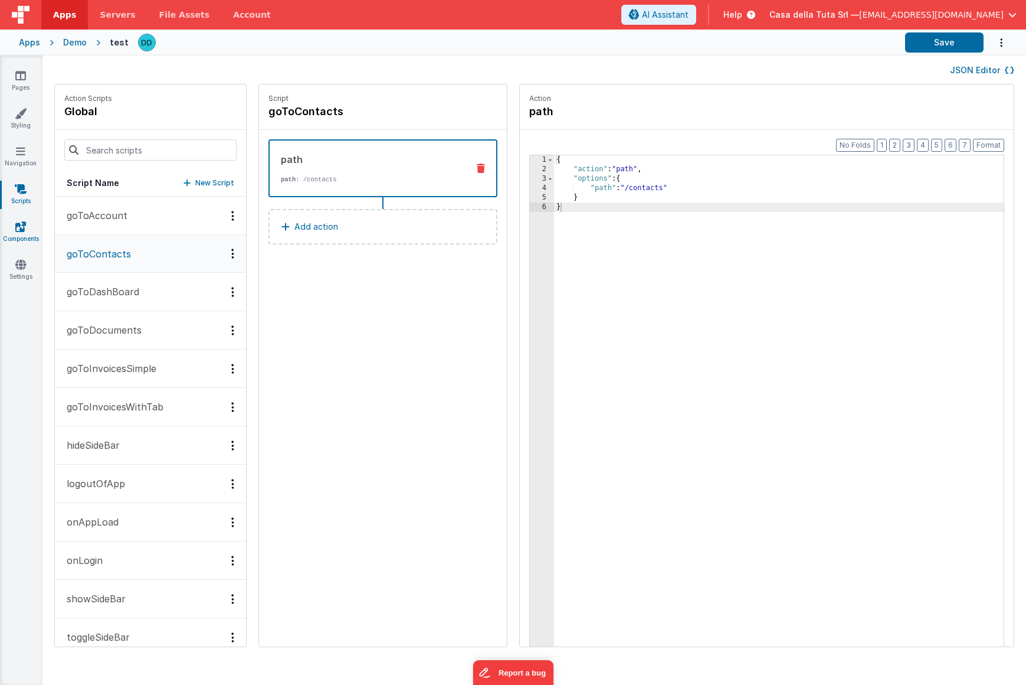
click at [14, 228] on link "Components" at bounding box center [20, 233] width 42 height 24
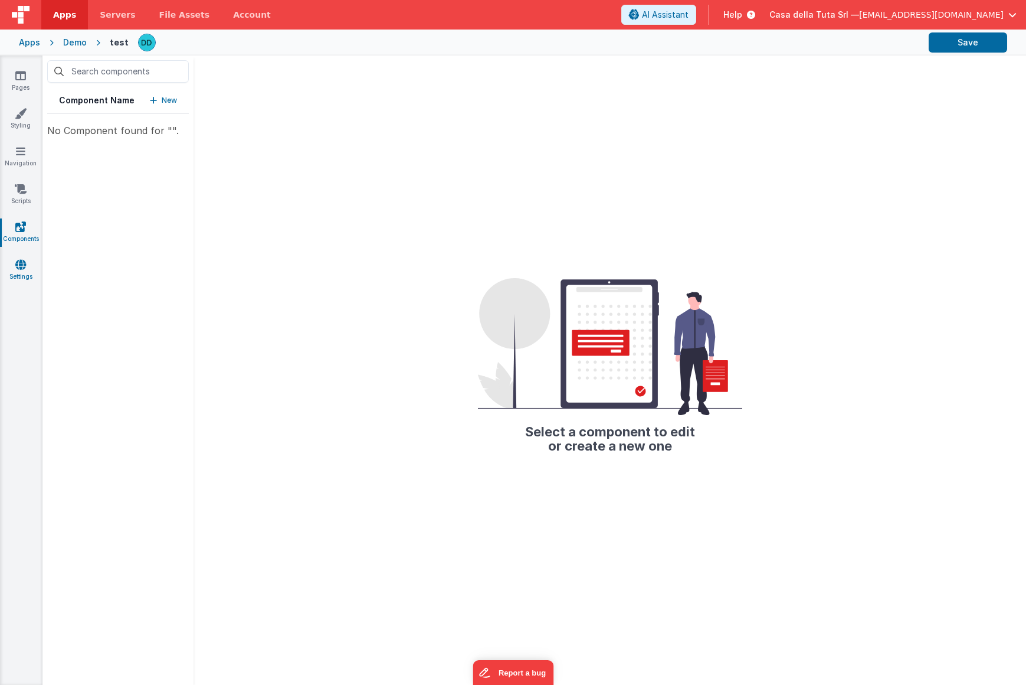
click at [16, 269] on icon at bounding box center [20, 264] width 11 height 12
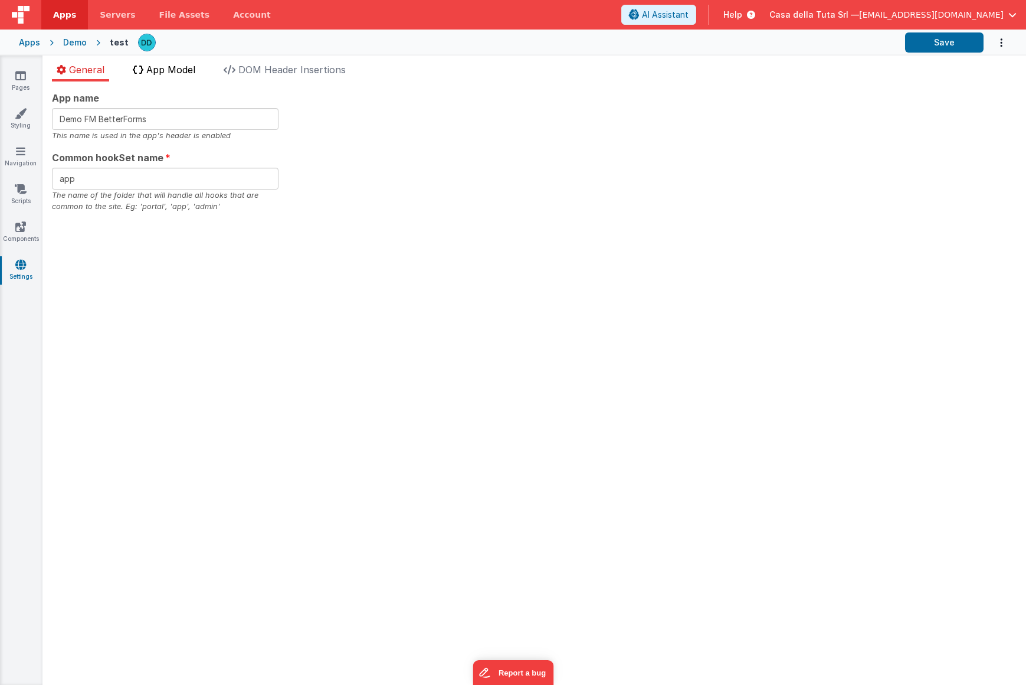
click at [181, 70] on span "App Model" at bounding box center [170, 70] width 49 height 12
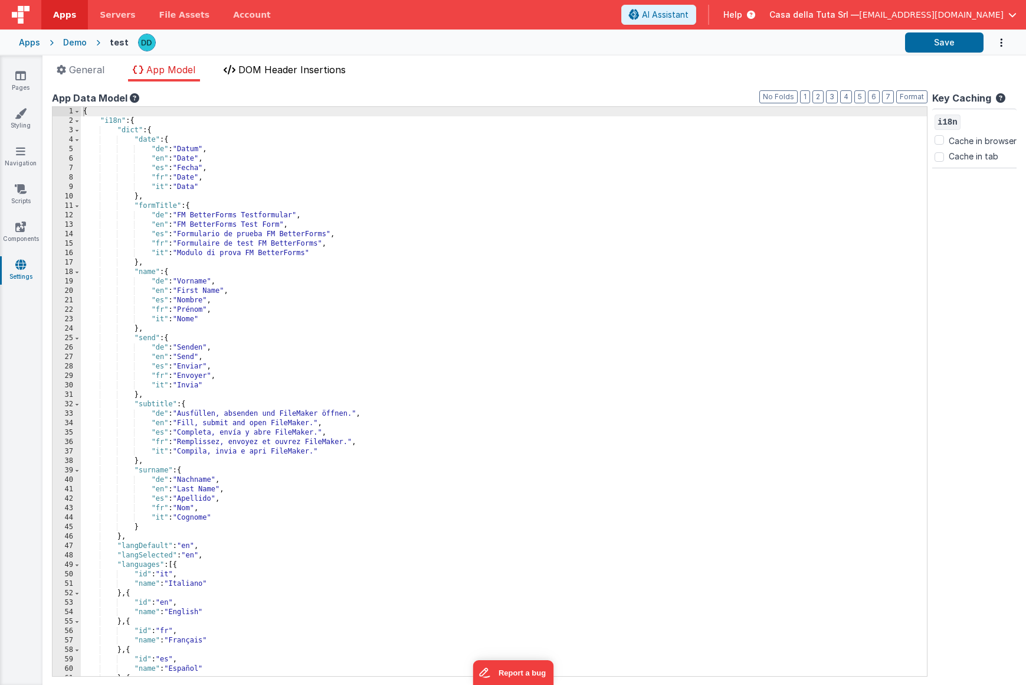
click at [292, 70] on span "DOM Header Insertions" at bounding box center [291, 70] width 107 height 12
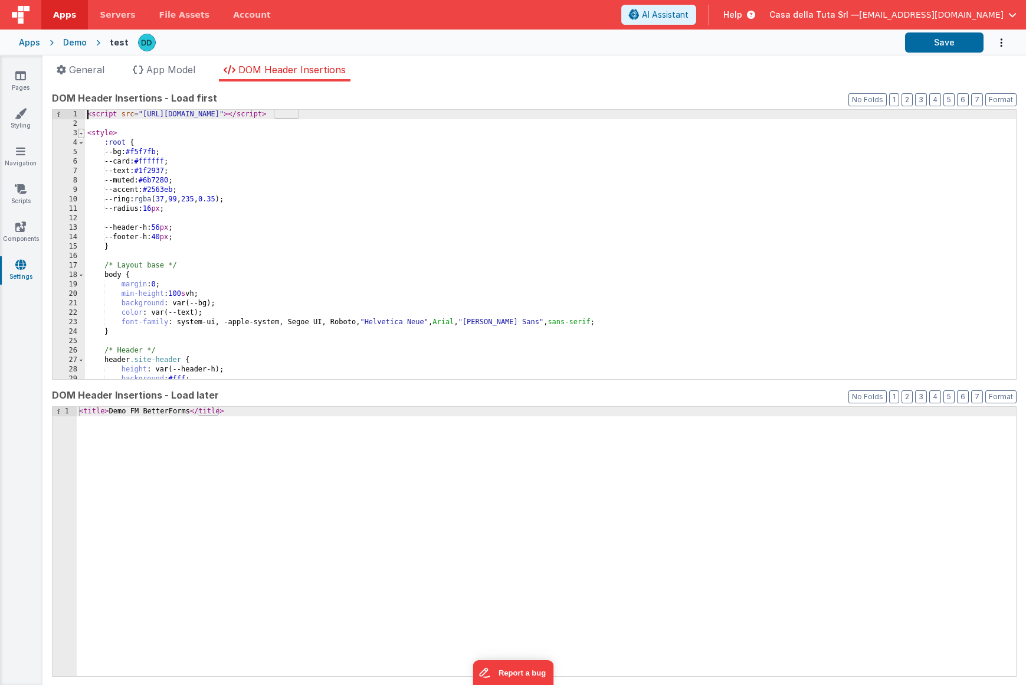
click at [81, 134] on span at bounding box center [81, 133] width 6 height 9
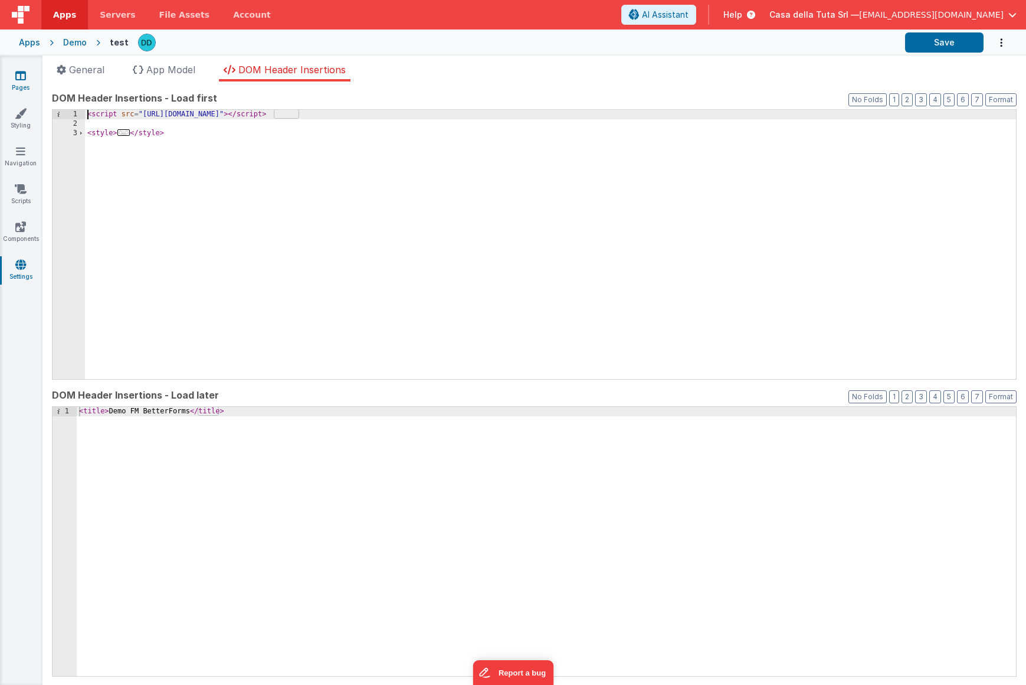
click at [22, 80] on icon at bounding box center [20, 76] width 11 height 12
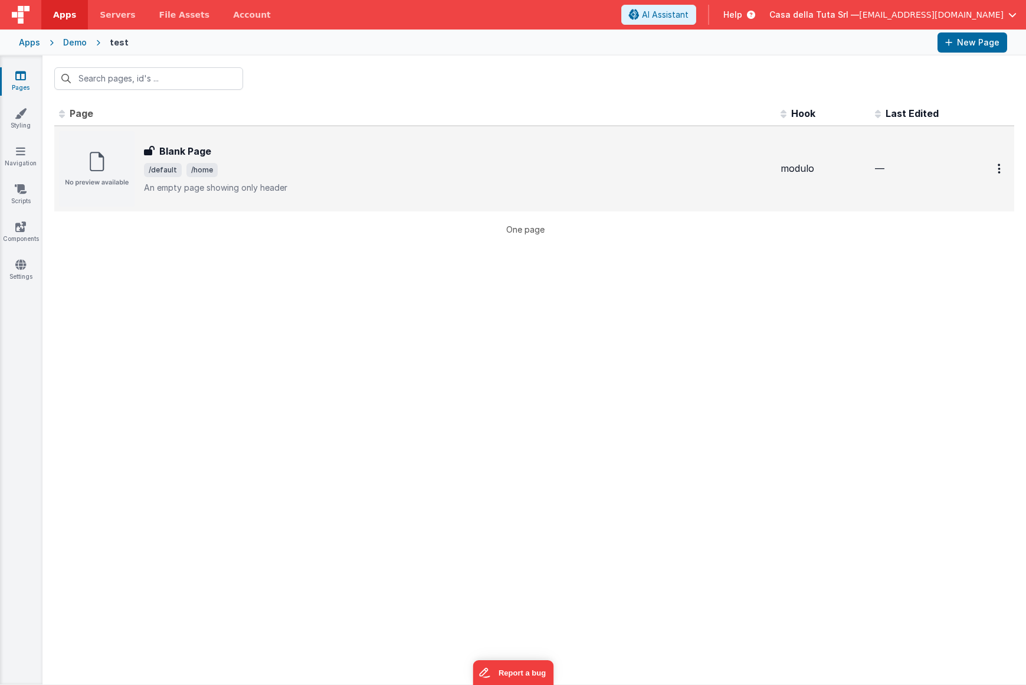
click at [269, 163] on span "/default /home" at bounding box center [457, 170] width 627 height 14
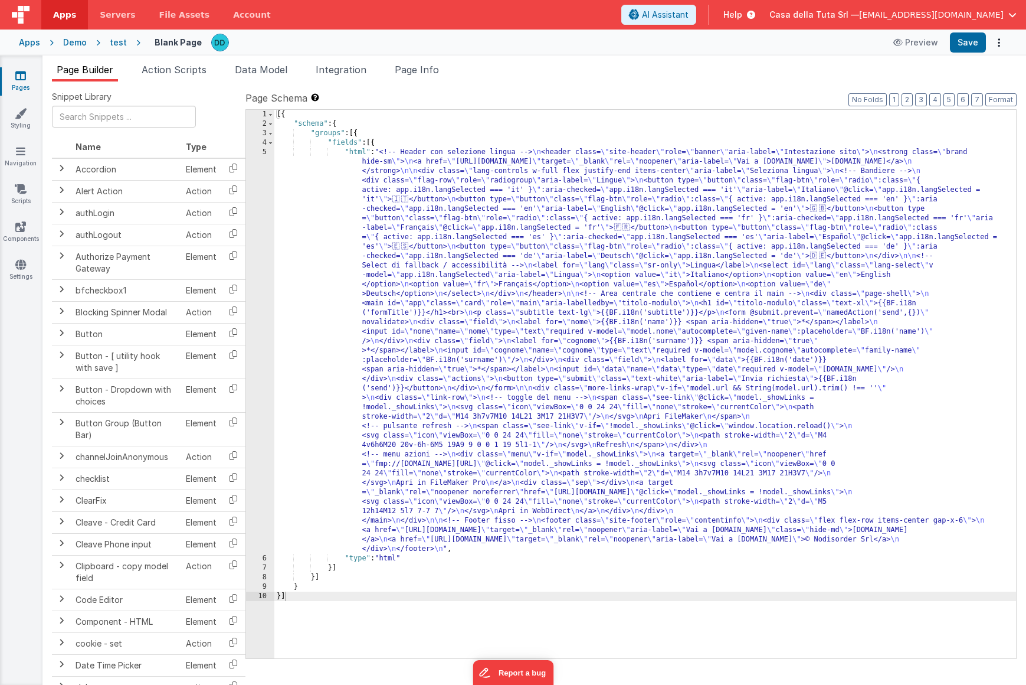
click at [306, 153] on div "[{ "schema" : { "groups" : [{ "fields" : [{ "html" : "<!-- Header con selezione…" at bounding box center [645, 393] width 742 height 567
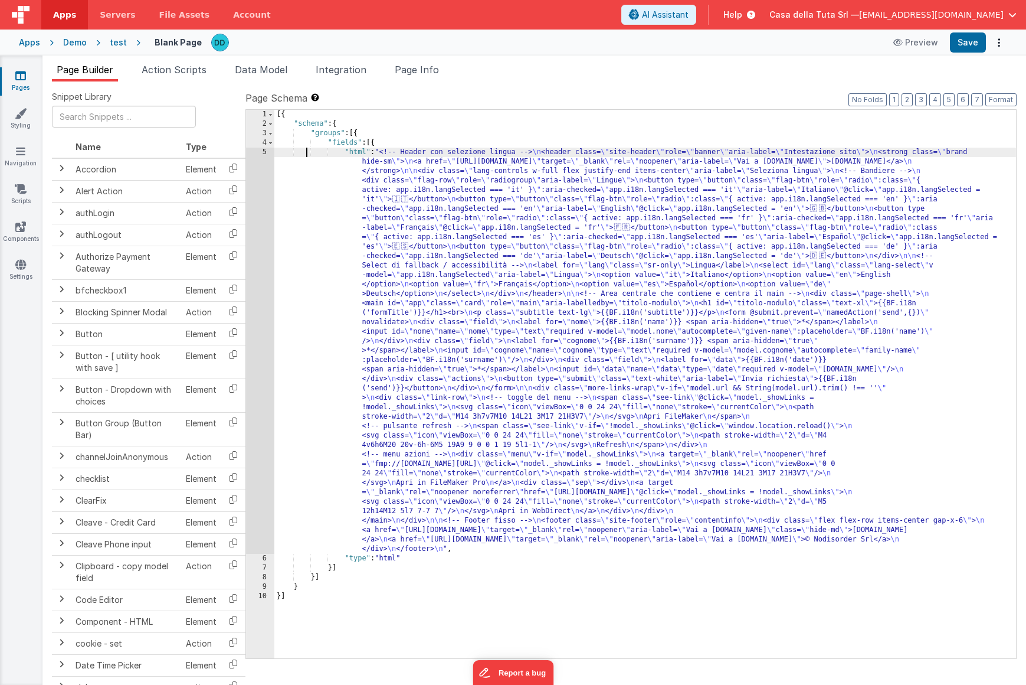
click at [262, 151] on div "5" at bounding box center [260, 351] width 28 height 406
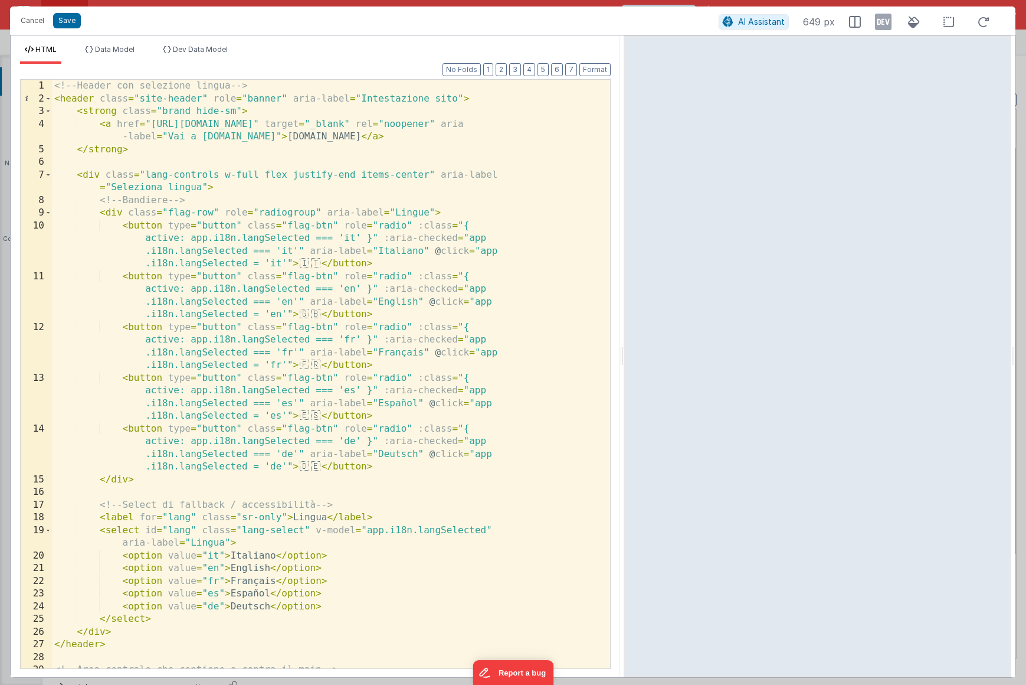
drag, startPoint x: 509, startPoint y: 352, endPoint x: 641, endPoint y: 358, distance: 132.3
click at [638, 356] on html "Cancel Save AI Assistant 649 px HTML Data Model Dev Data Model Format 7 6 5 4 3…" at bounding box center [513, 342] width 1026 height 685
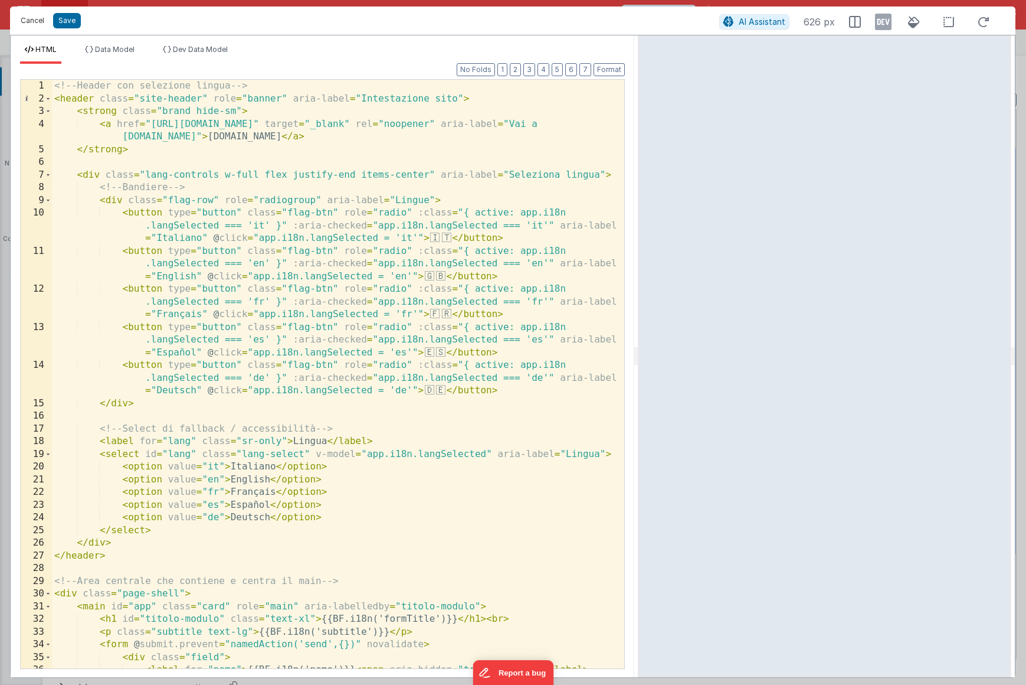
click at [35, 25] on button "Cancel" at bounding box center [32, 20] width 35 height 17
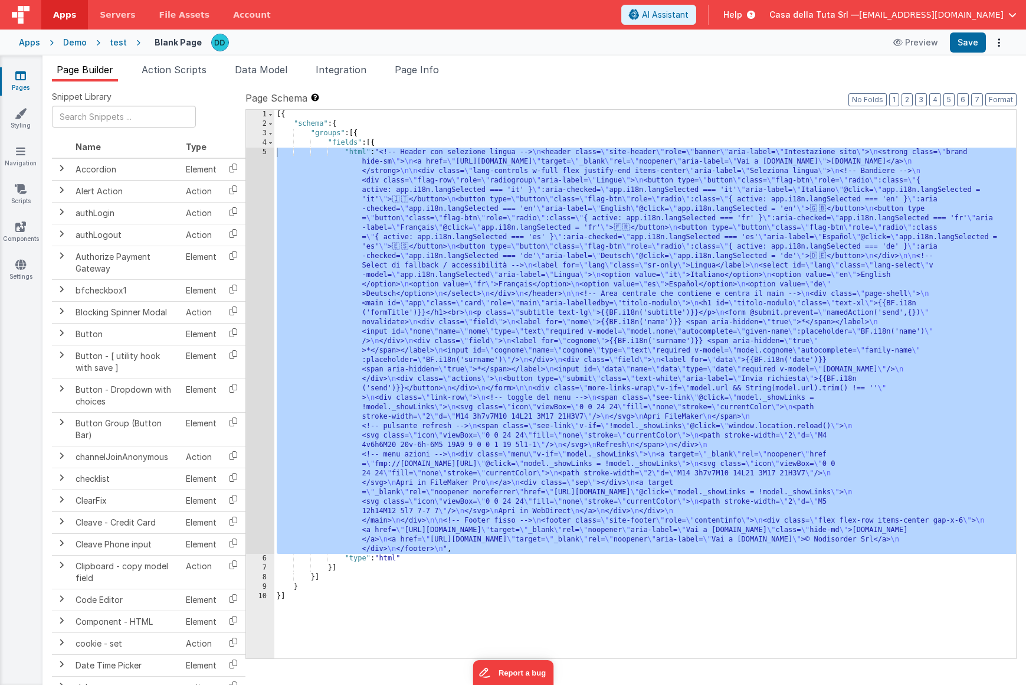
click at [114, 45] on div "test" at bounding box center [118, 43] width 17 height 12
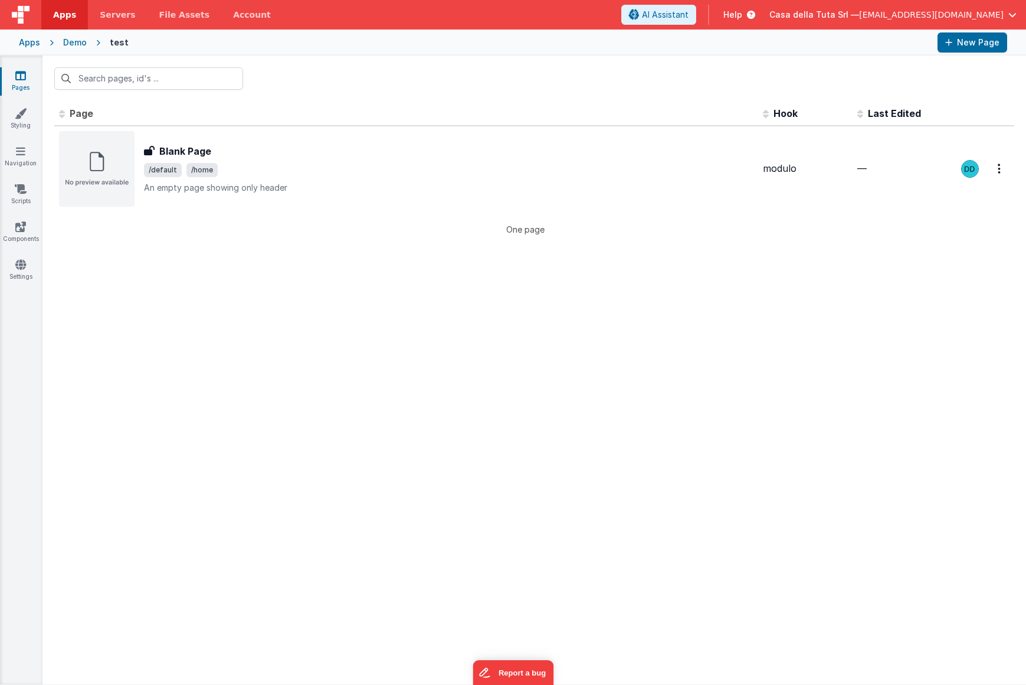
click at [69, 42] on div "Demo" at bounding box center [75, 43] width 24 height 12
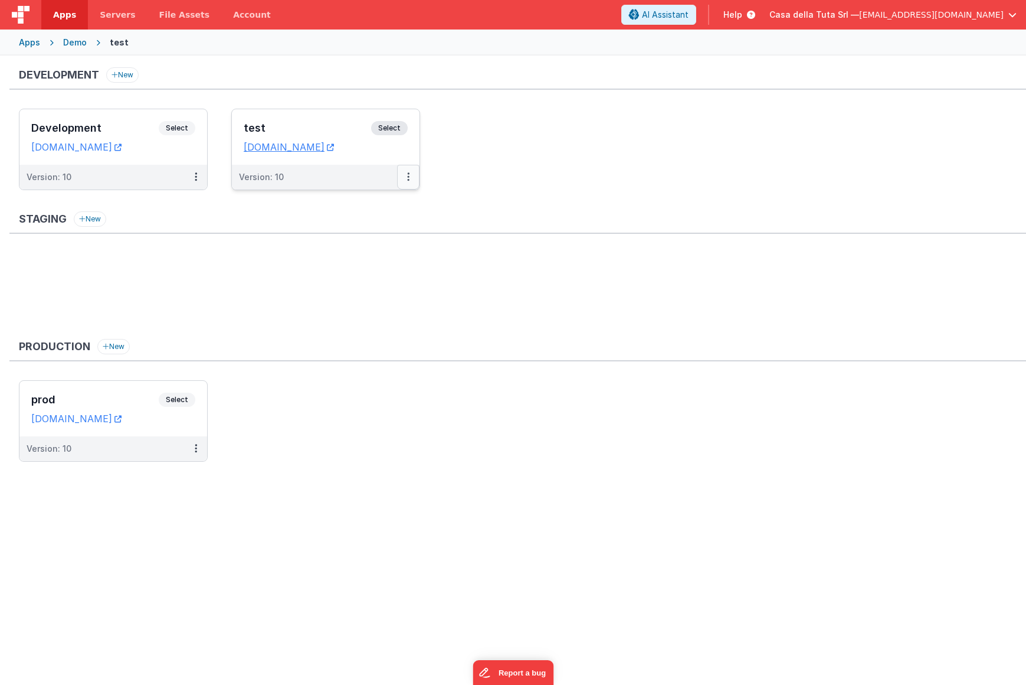
click at [411, 178] on button at bounding box center [408, 177] width 22 height 25
click at [408, 177] on icon at bounding box center [408, 176] width 2 height 1
click at [374, 208] on link "Edit" at bounding box center [368, 203] width 104 height 21
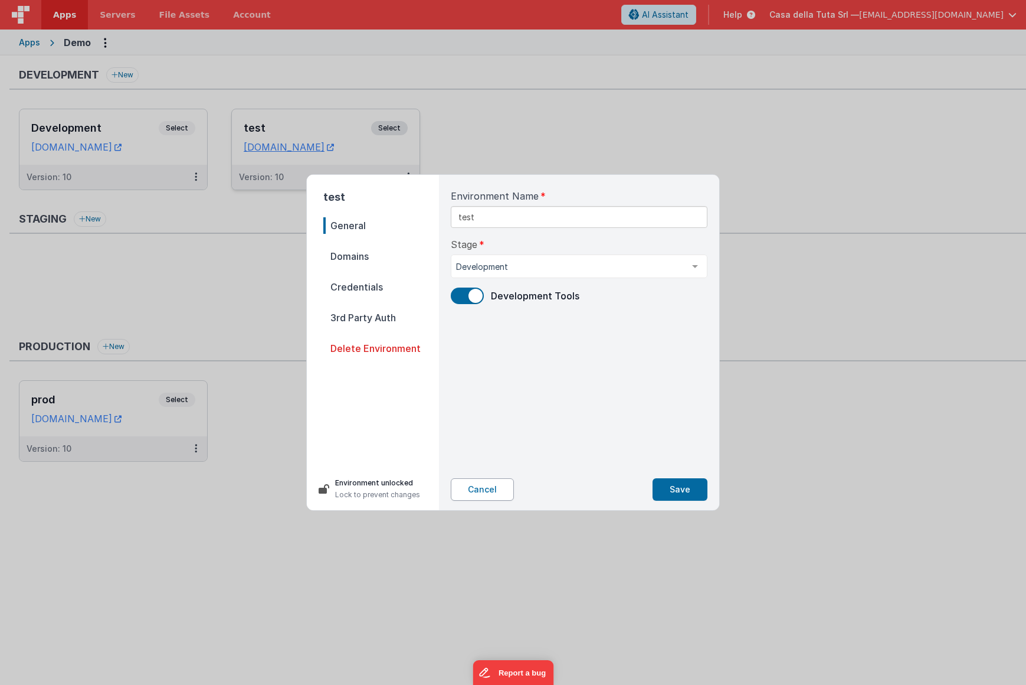
click at [488, 493] on button "Cancel" at bounding box center [482, 489] width 63 height 22
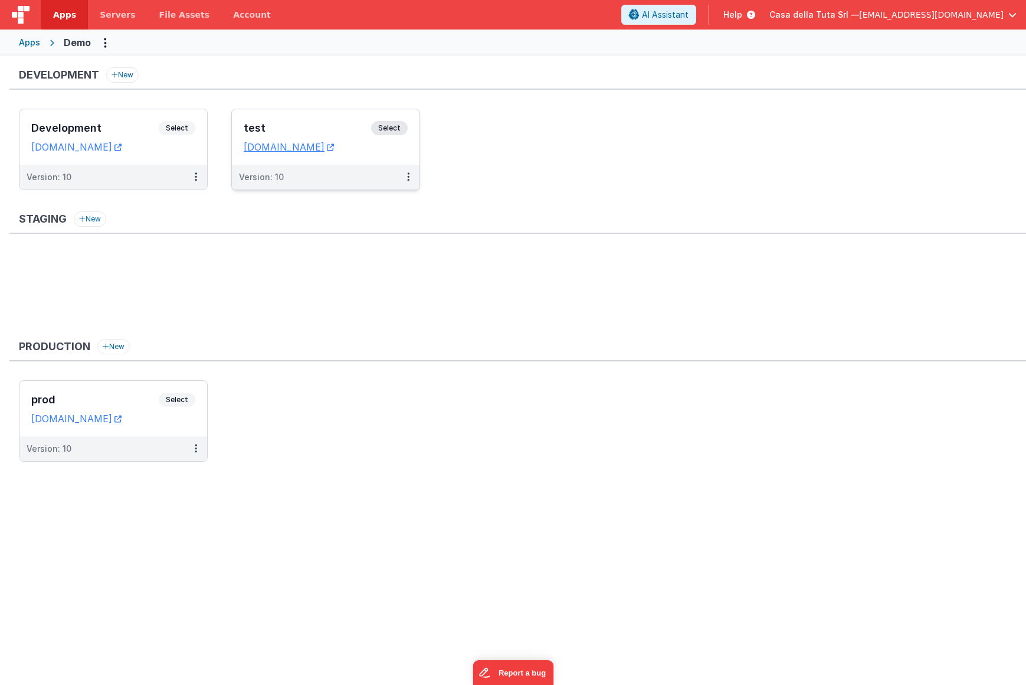
click at [405, 155] on div "test Select URLs [DOMAIN_NAME]" at bounding box center [326, 136] width 188 height 55
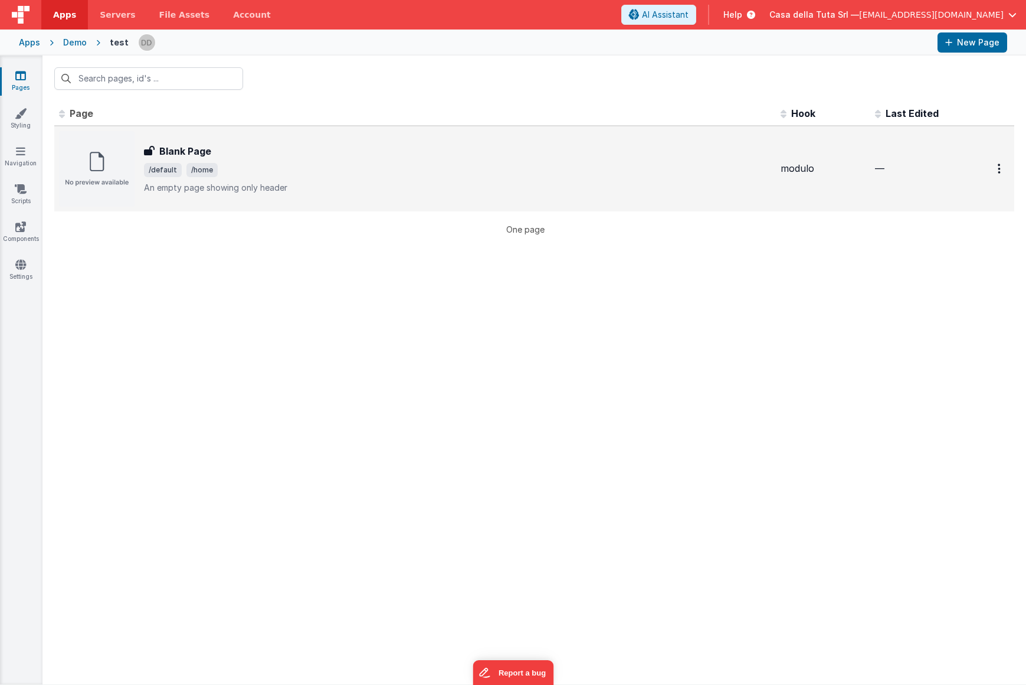
click at [306, 169] on span "/default /home" at bounding box center [457, 170] width 627 height 14
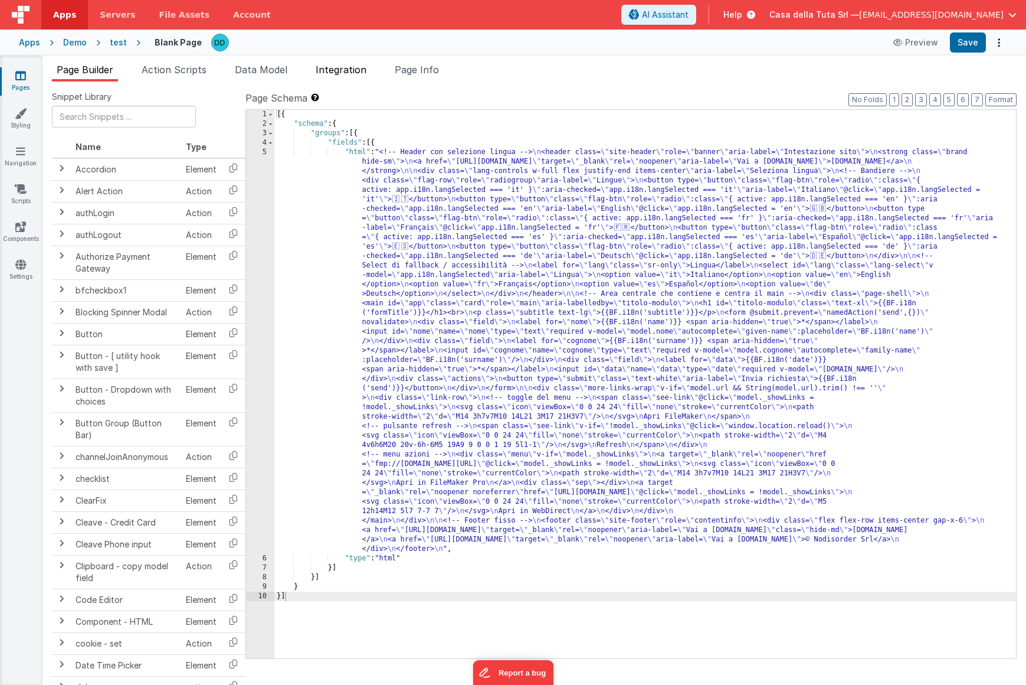
click at [361, 76] on li "Integration" at bounding box center [341, 72] width 60 height 19
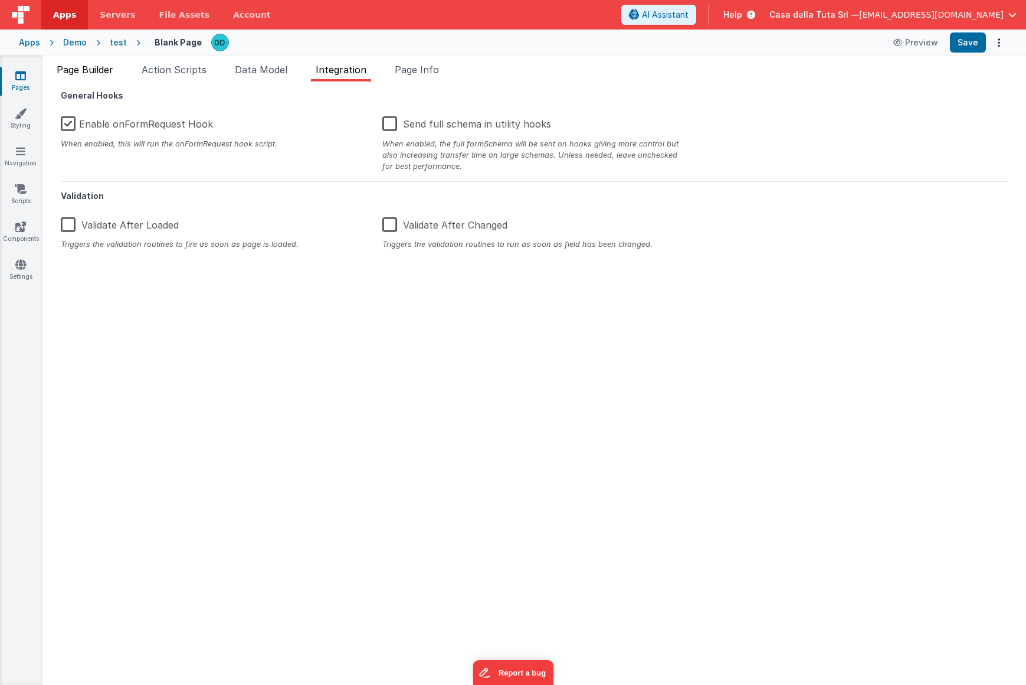
click at [101, 68] on span "Page Builder" at bounding box center [85, 70] width 57 height 12
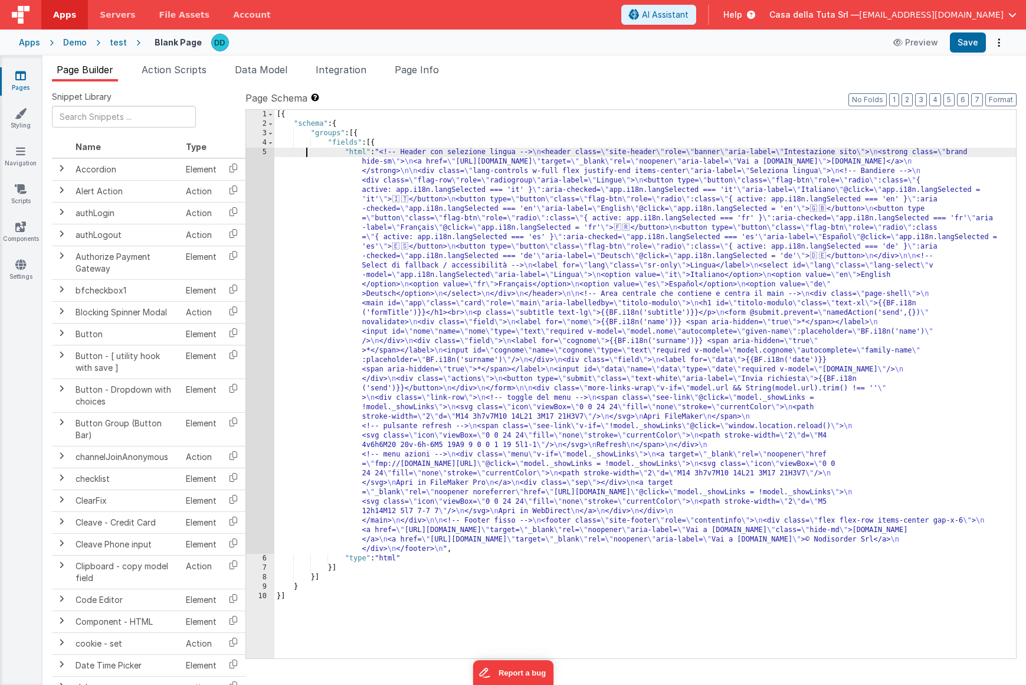
click at [309, 149] on div "[{ "schema" : { "groups" : [{ "fields" : [{ "html" : "<!-- Header con selezione…" at bounding box center [645, 393] width 742 height 567
click at [264, 151] on div "5" at bounding box center [260, 351] width 28 height 406
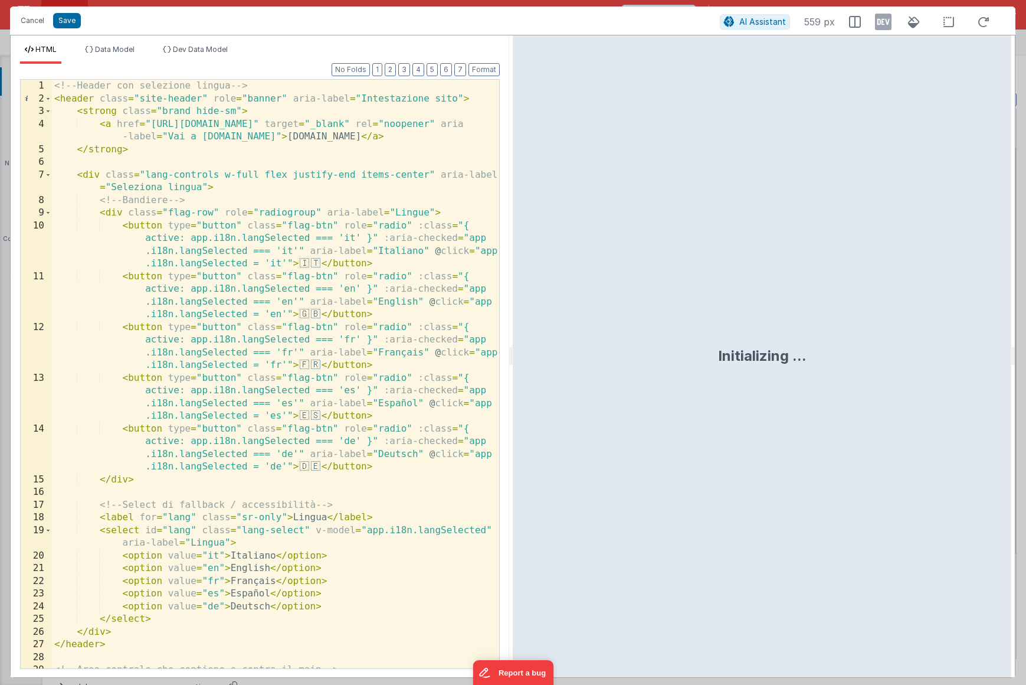
drag, startPoint x: 508, startPoint y: 353, endPoint x: 709, endPoint y: 351, distance: 201.2
click at [710, 351] on div "HTML Data Model Dev Data Model Format 7 6 5 4 3 2 1 No Folds 1 2 3 4 5 6 7 8 9 …" at bounding box center [513, 356] width 1006 height 643
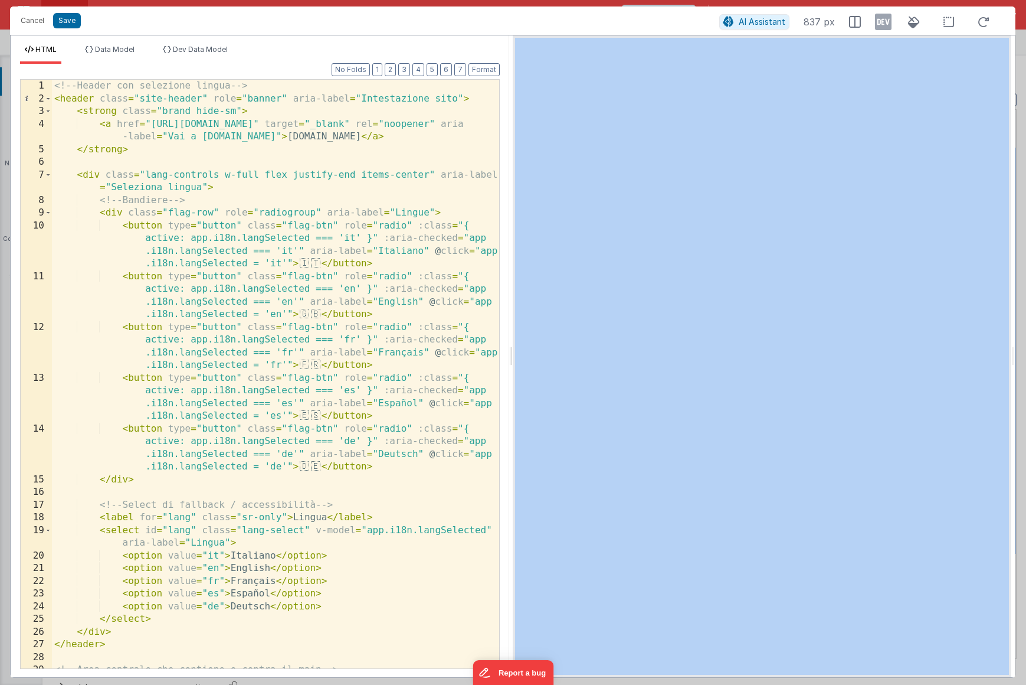
click at [510, 358] on div at bounding box center [511, 355] width 4 height 641
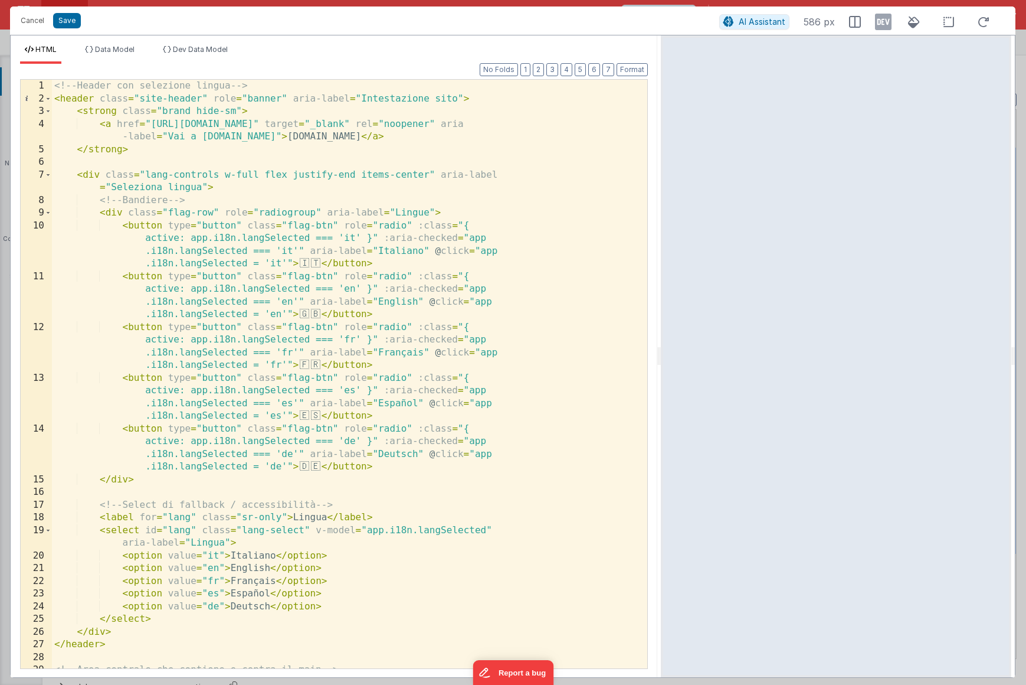
drag, startPoint x: 509, startPoint y: 355, endPoint x: 659, endPoint y: 354, distance: 150.5
click at [660, 354] on html "Cancel Save AI Assistant 586 px HTML Data Model Dev Data Model Format 7 6 5 4 3…" at bounding box center [513, 342] width 1026 height 685
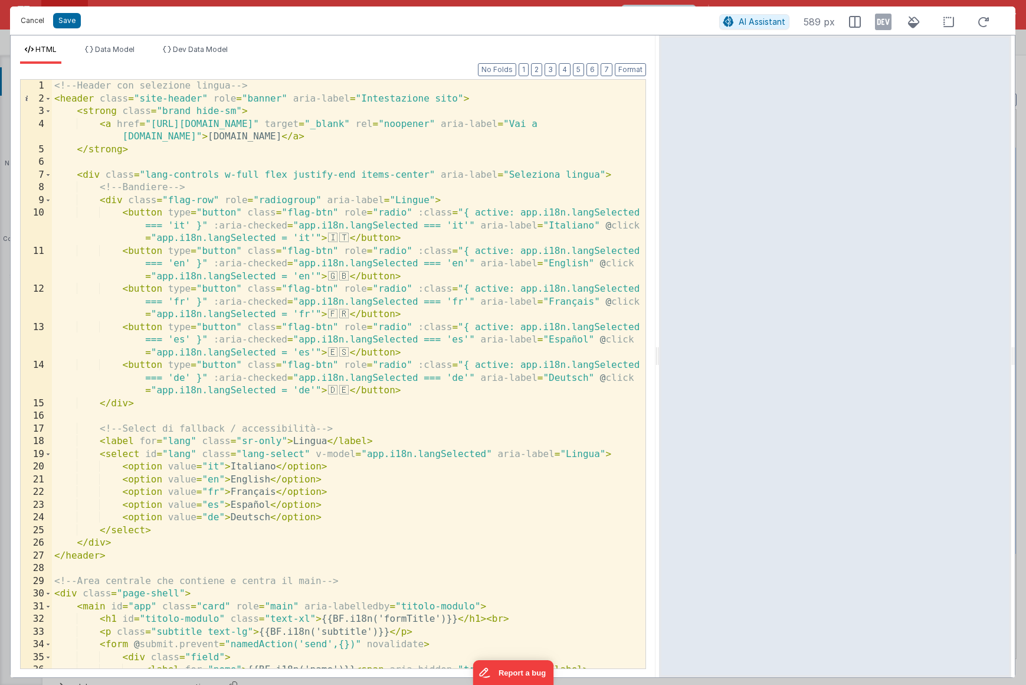
click at [37, 22] on button "Cancel" at bounding box center [32, 20] width 35 height 17
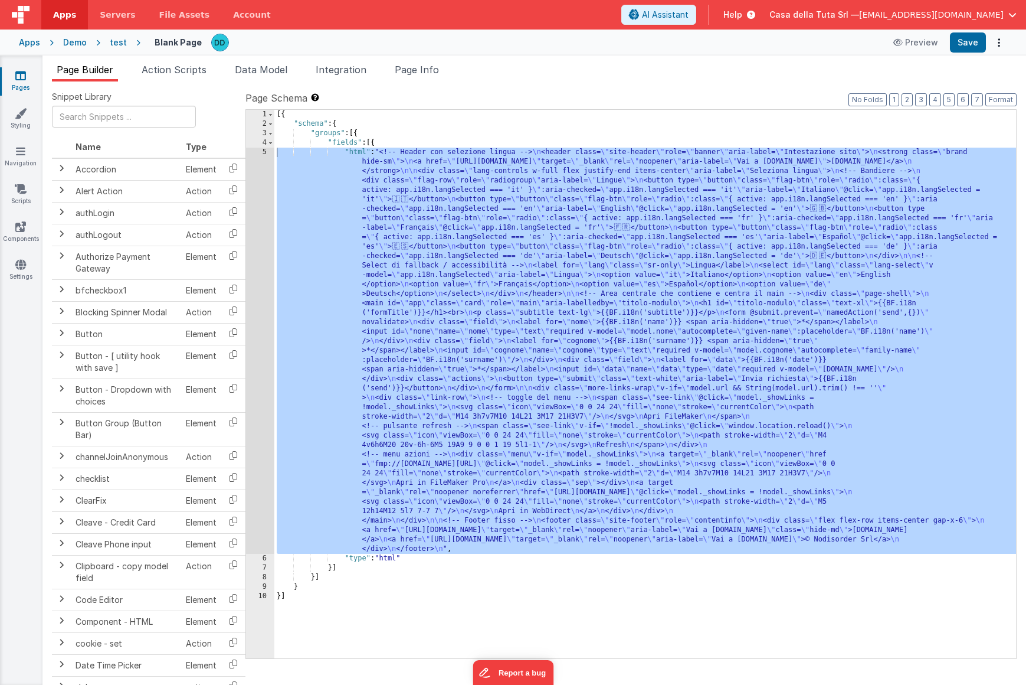
click at [127, 46] on icon at bounding box center [134, 43] width 14 height 12
click at [121, 43] on div "test" at bounding box center [118, 43] width 17 height 12
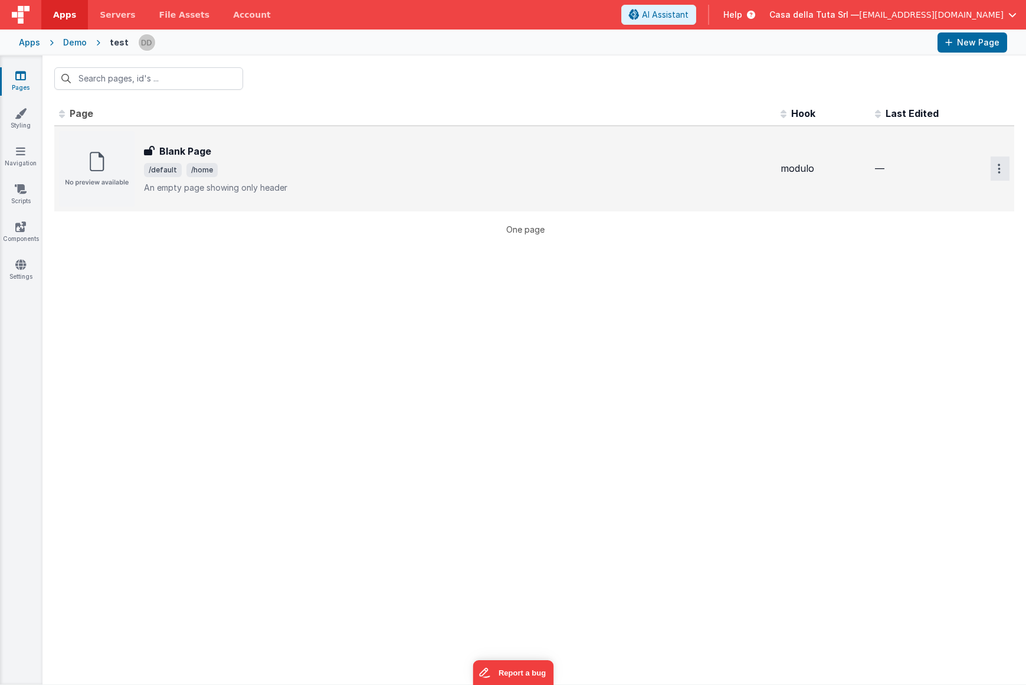
click at [1001, 172] on button "Options" at bounding box center [1000, 168] width 19 height 24
click at [950, 216] on link "Duplicate" at bounding box center [958, 218] width 104 height 22
click at [1003, 175] on button "Options" at bounding box center [1000, 168] width 19 height 24
click at [958, 221] on link "Duplicate" at bounding box center [958, 218] width 104 height 22
click at [76, 45] on div "Demo" at bounding box center [75, 43] width 24 height 12
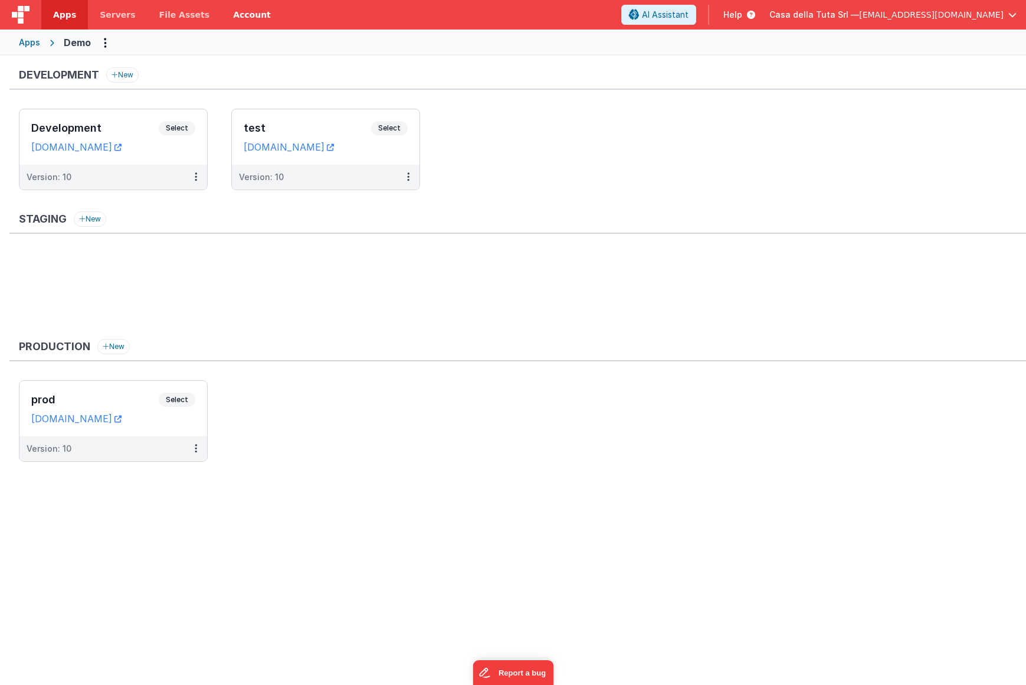
click at [228, 19] on link "Account" at bounding box center [251, 15] width 61 height 30
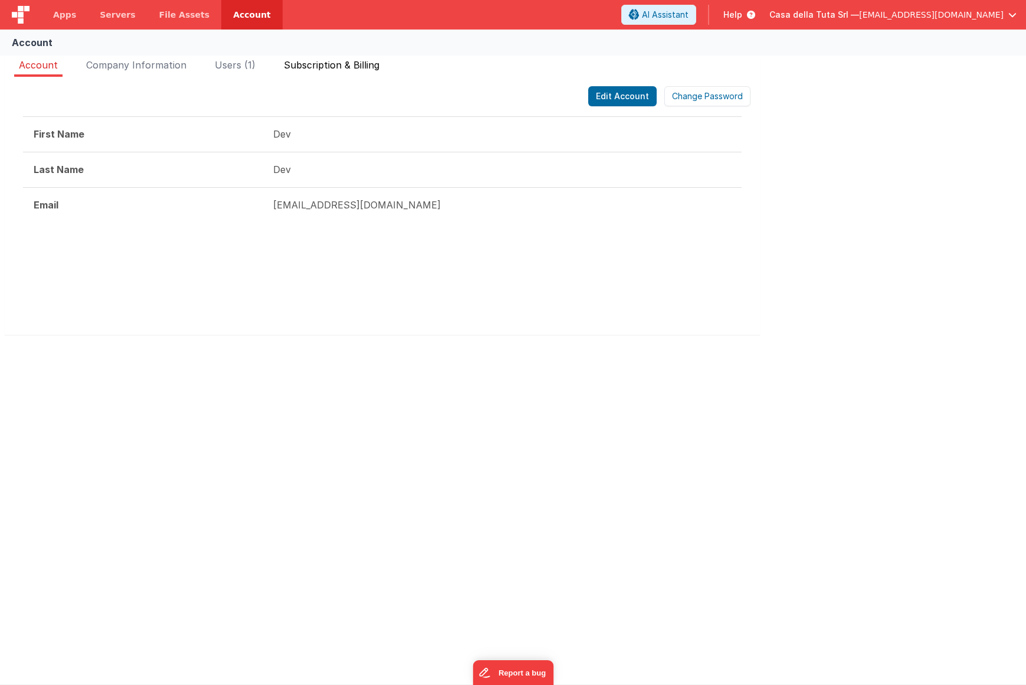
click at [311, 67] on span "Subscription & Billing" at bounding box center [332, 65] width 96 height 12
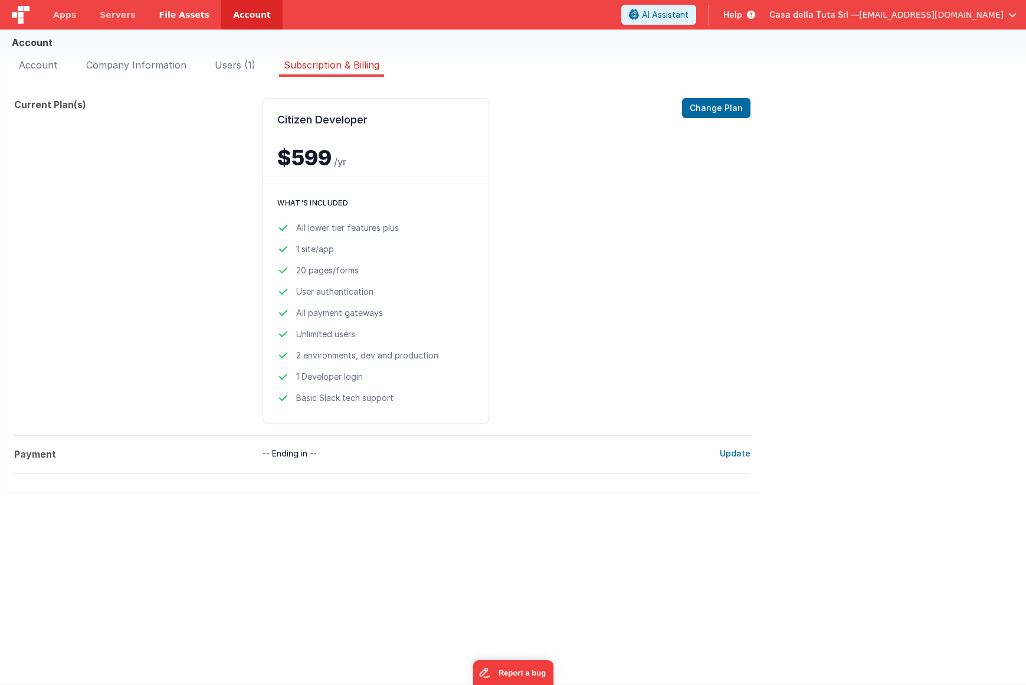
click at [185, 24] on link "File Assets" at bounding box center [185, 15] width 74 height 30
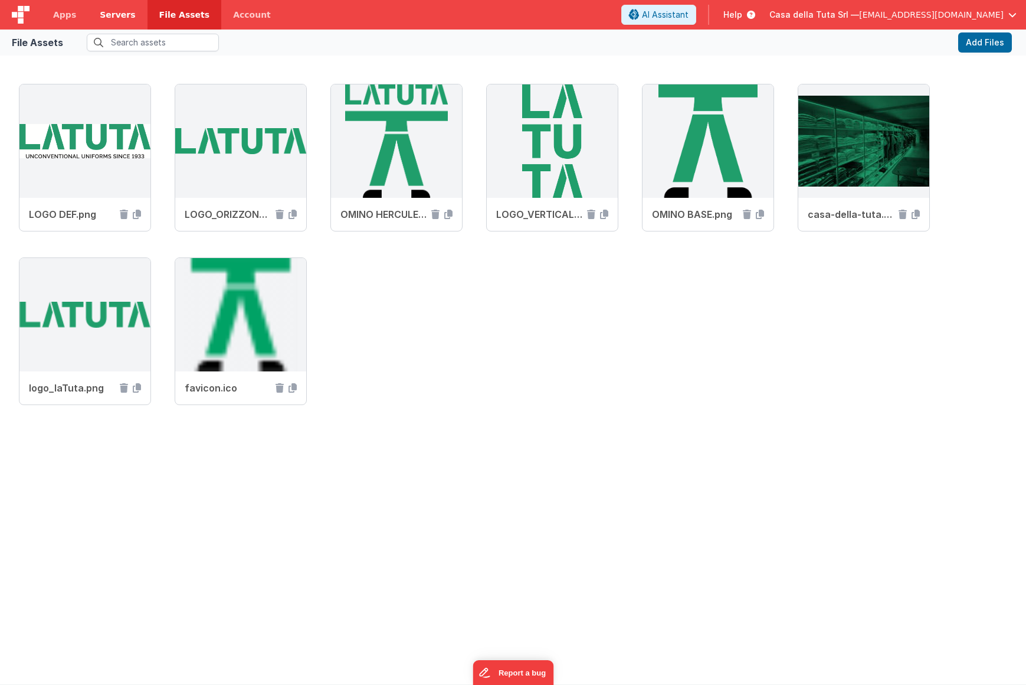
click at [125, 16] on span "Servers" at bounding box center [117, 15] width 35 height 12
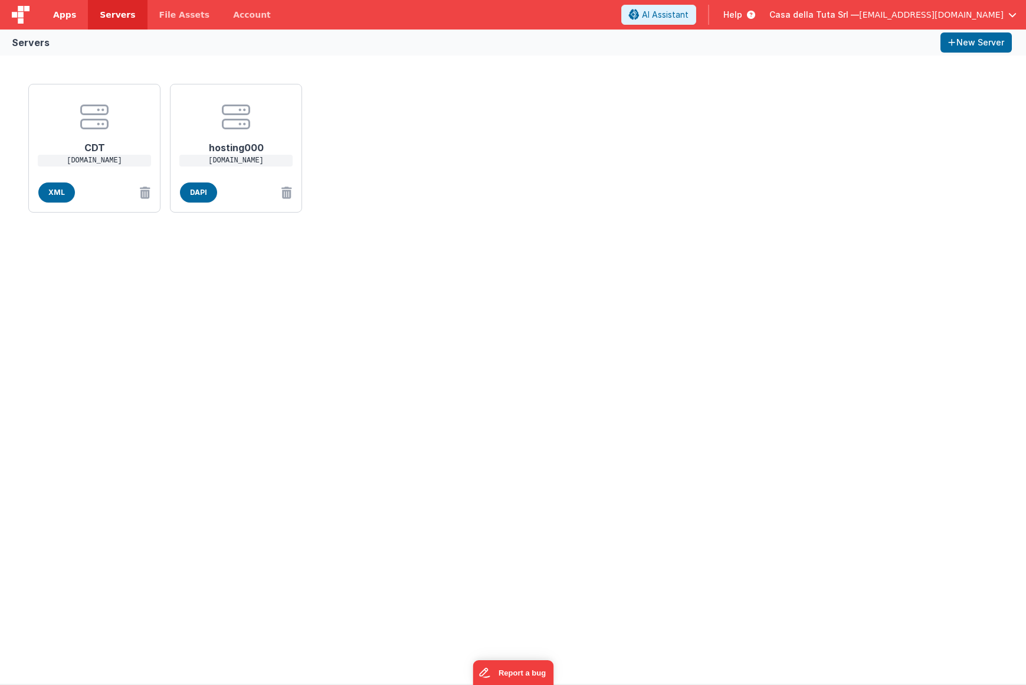
click at [63, 13] on span "Apps" at bounding box center [64, 15] width 23 height 12
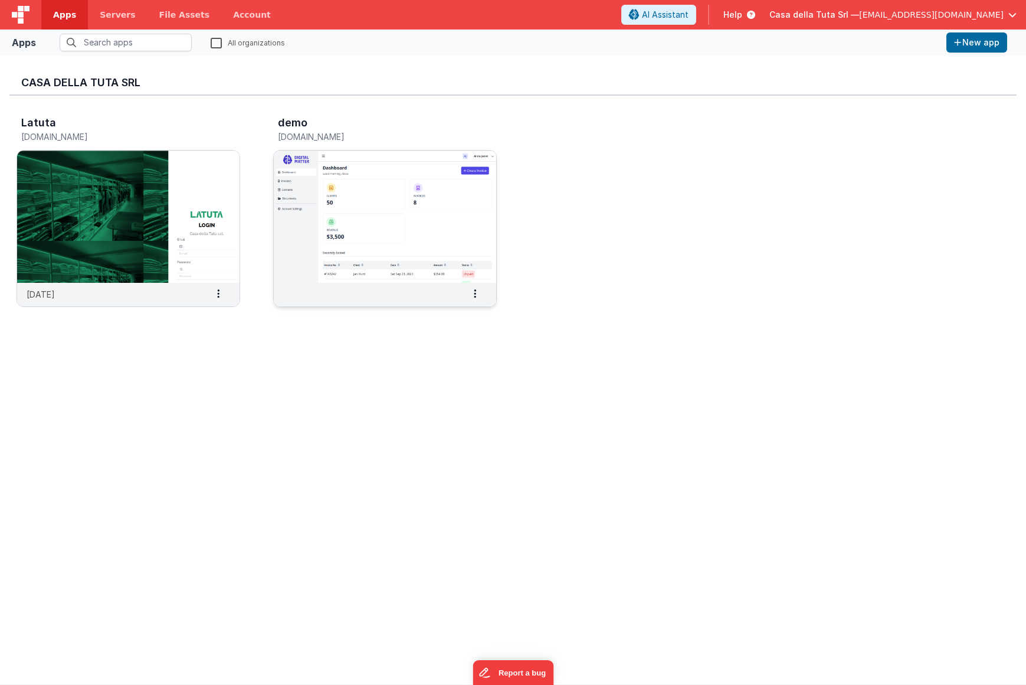
click at [405, 234] on img at bounding box center [385, 216] width 222 height 132
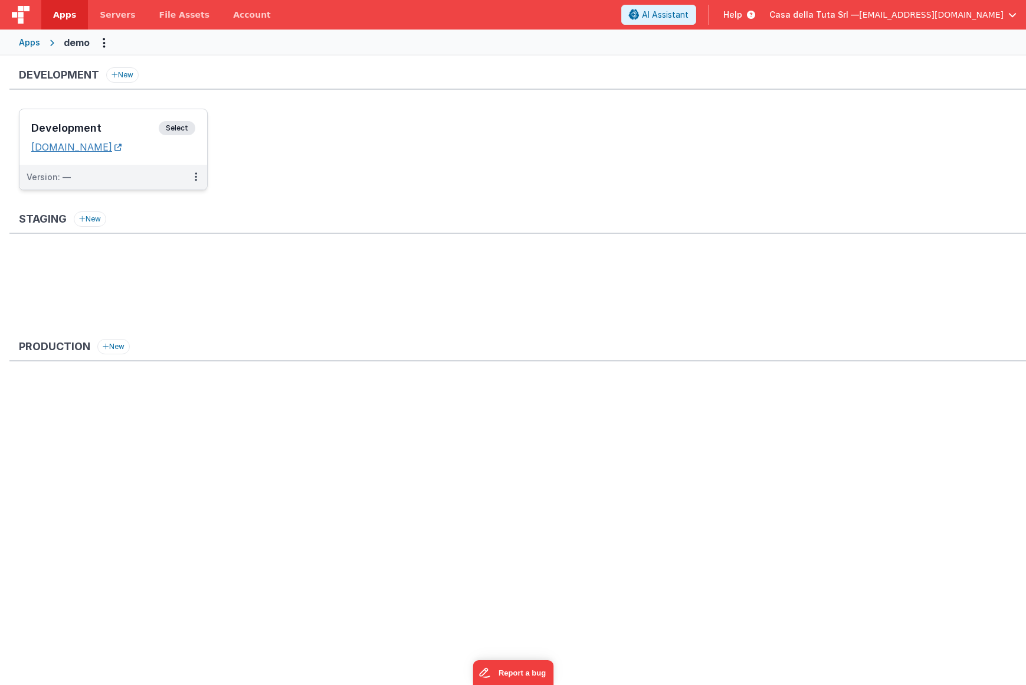
click at [122, 148] on icon at bounding box center [117, 147] width 7 height 1
click at [173, 146] on dd "[DOMAIN_NAME]" at bounding box center [113, 147] width 164 height 12
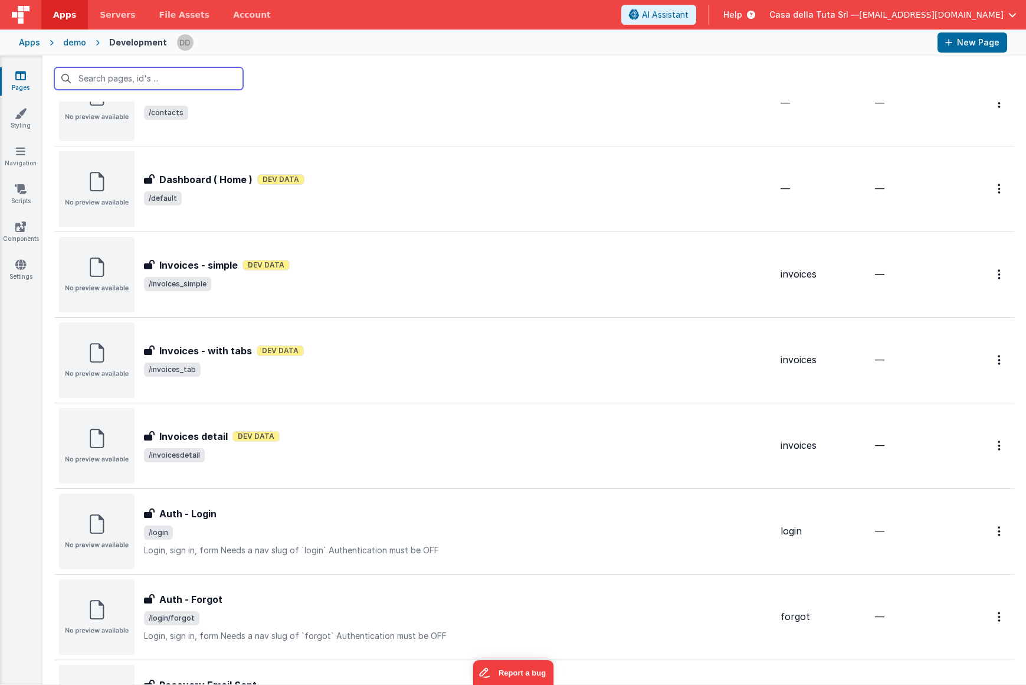
scroll to position [326, 0]
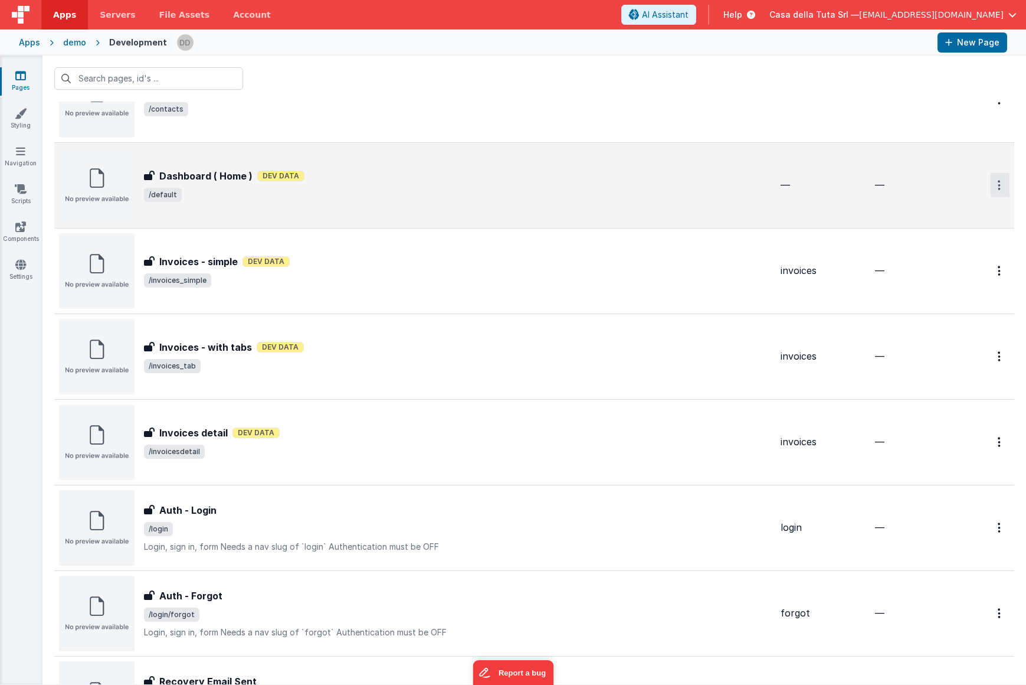
click at [1003, 191] on button "Options" at bounding box center [1000, 185] width 19 height 24
click at [957, 213] on link "Preview" at bounding box center [958, 212] width 104 height 21
click at [83, 42] on div "demo" at bounding box center [74, 43] width 23 height 12
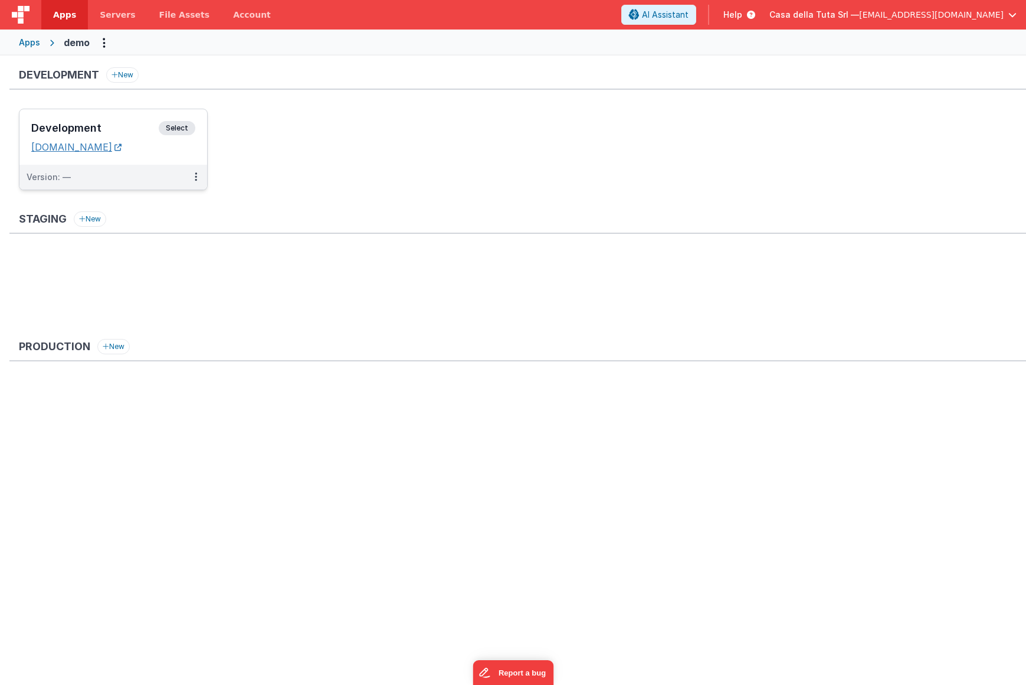
click at [122, 147] on icon at bounding box center [117, 147] width 7 height 1
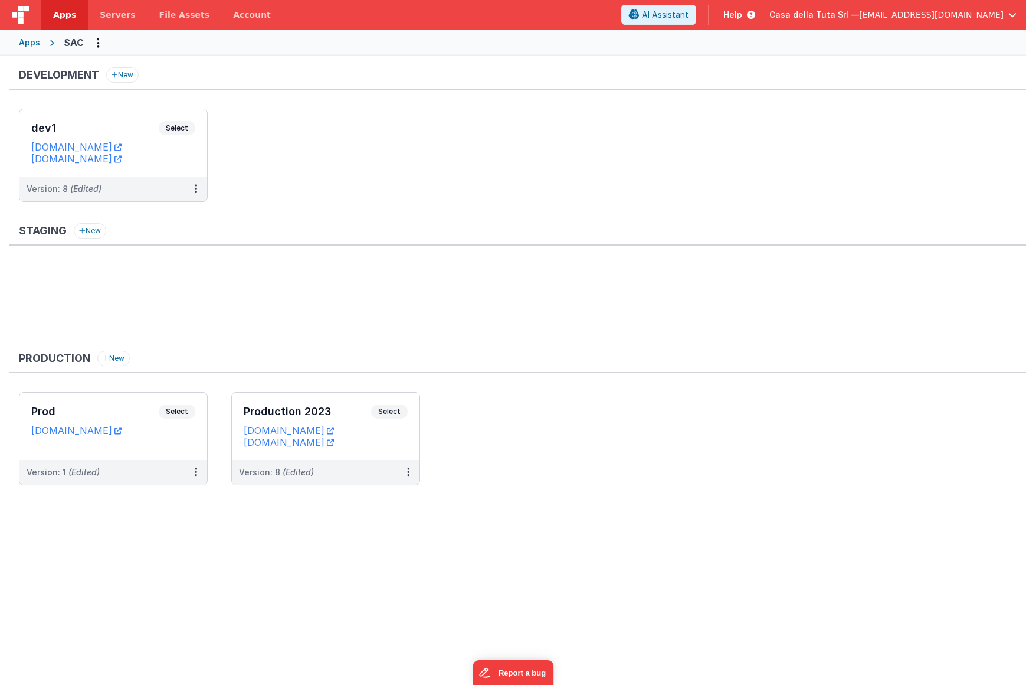
click at [896, 12] on span "[EMAIL_ADDRESS][DOMAIN_NAME]" at bounding box center [931, 15] width 145 height 12
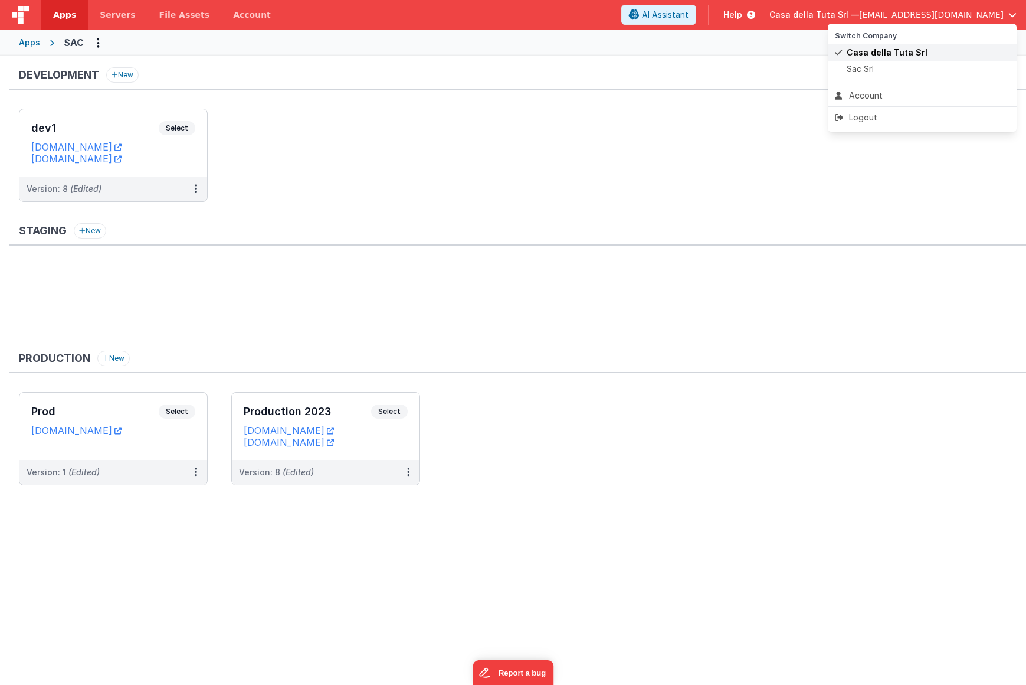
click at [888, 56] on span "Casa della Tuta Srl" at bounding box center [887, 53] width 81 height 12
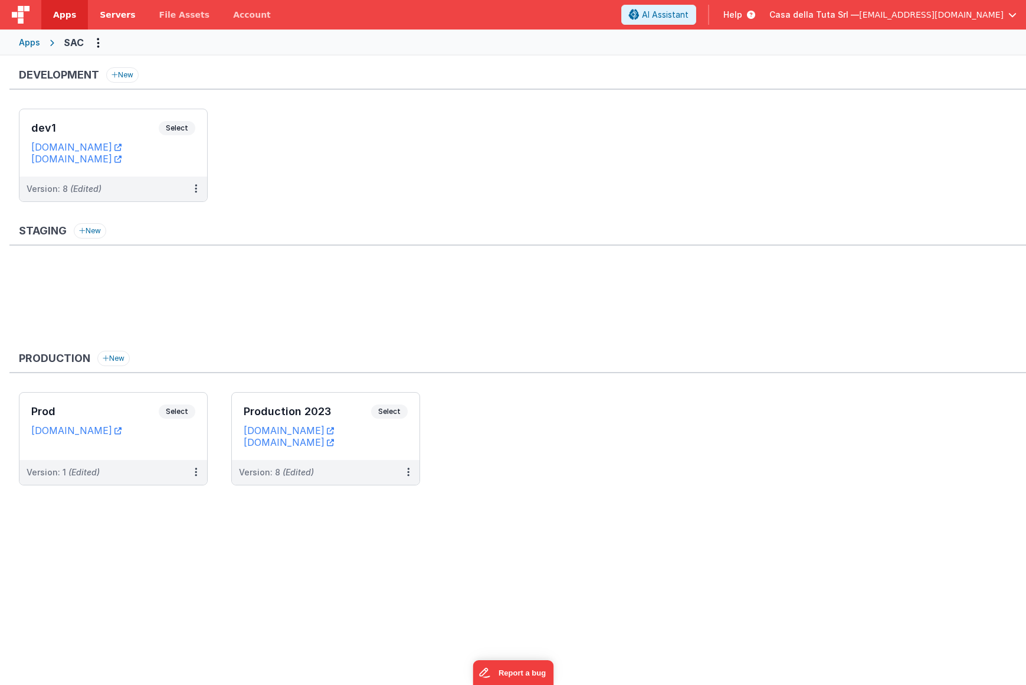
click at [119, 16] on span "Servers" at bounding box center [117, 15] width 35 height 12
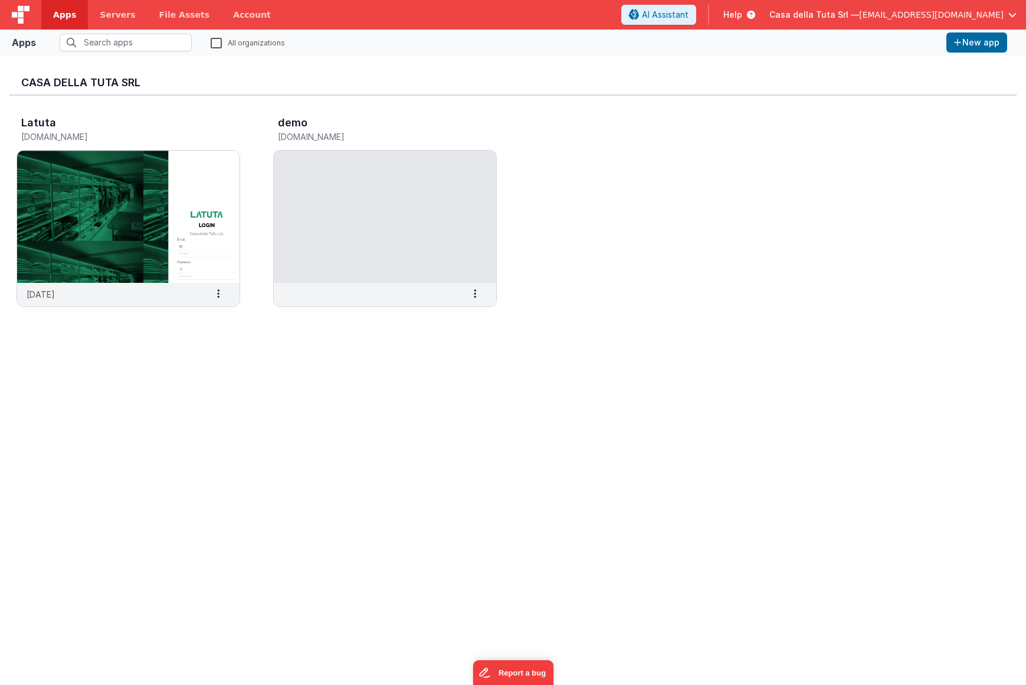
click at [67, 15] on span "Apps" at bounding box center [64, 15] width 23 height 12
click at [859, 20] on span "Casa della Tuta Srl —" at bounding box center [815, 15] width 90 height 12
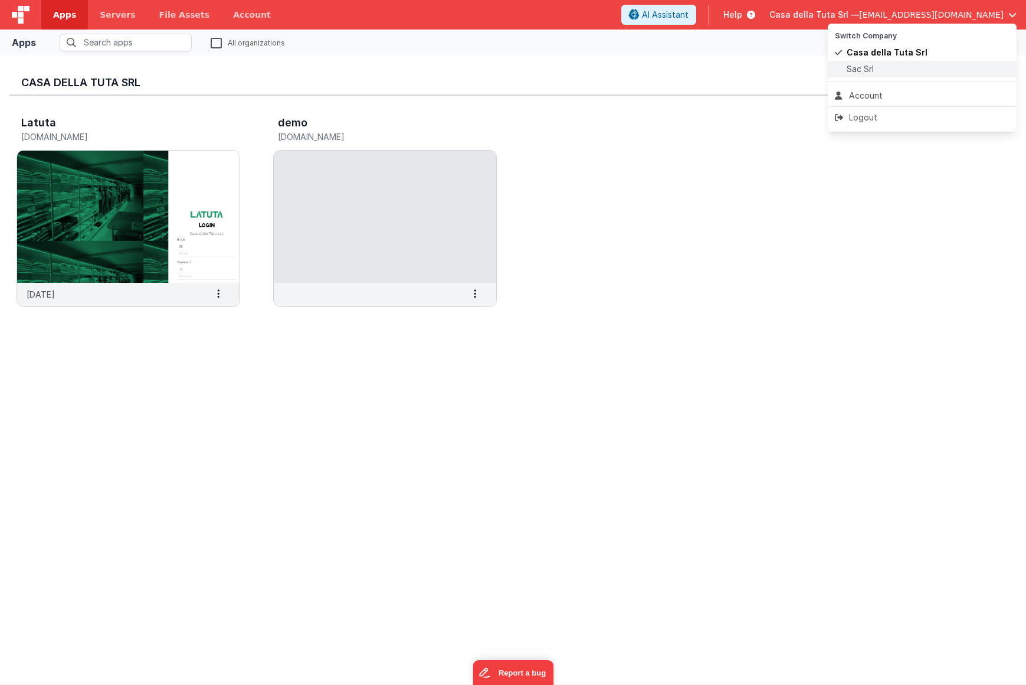
click at [863, 69] on span "Sac Srl" at bounding box center [860, 69] width 27 height 12
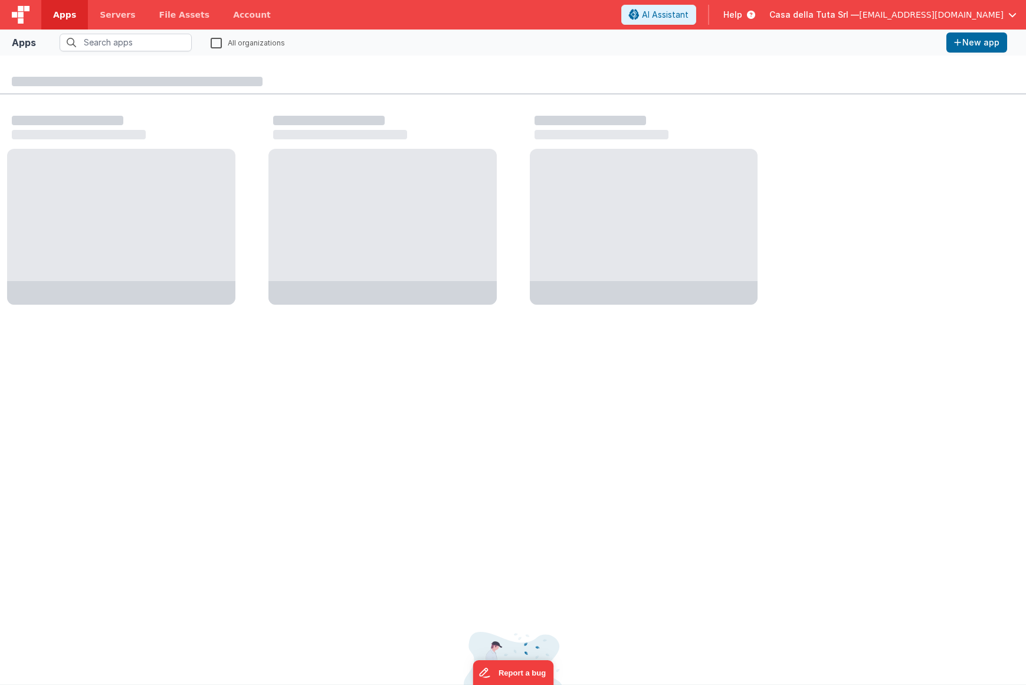
click at [896, 18] on span "[EMAIL_ADDRESS][DOMAIN_NAME]" at bounding box center [931, 15] width 145 height 12
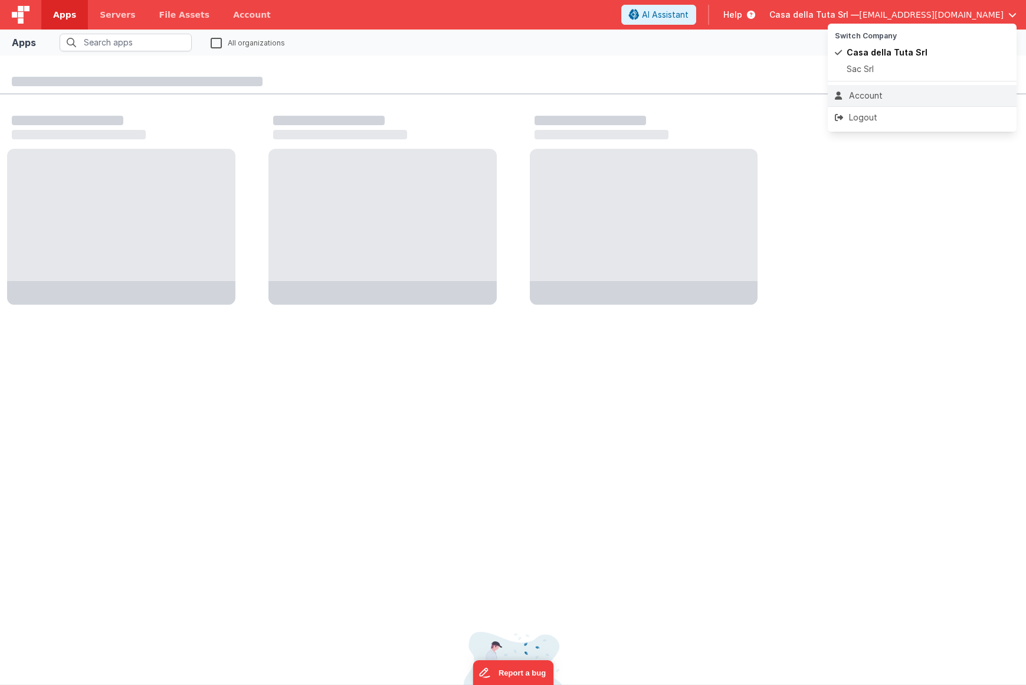
click at [872, 97] on div "Account" at bounding box center [922, 96] width 175 height 12
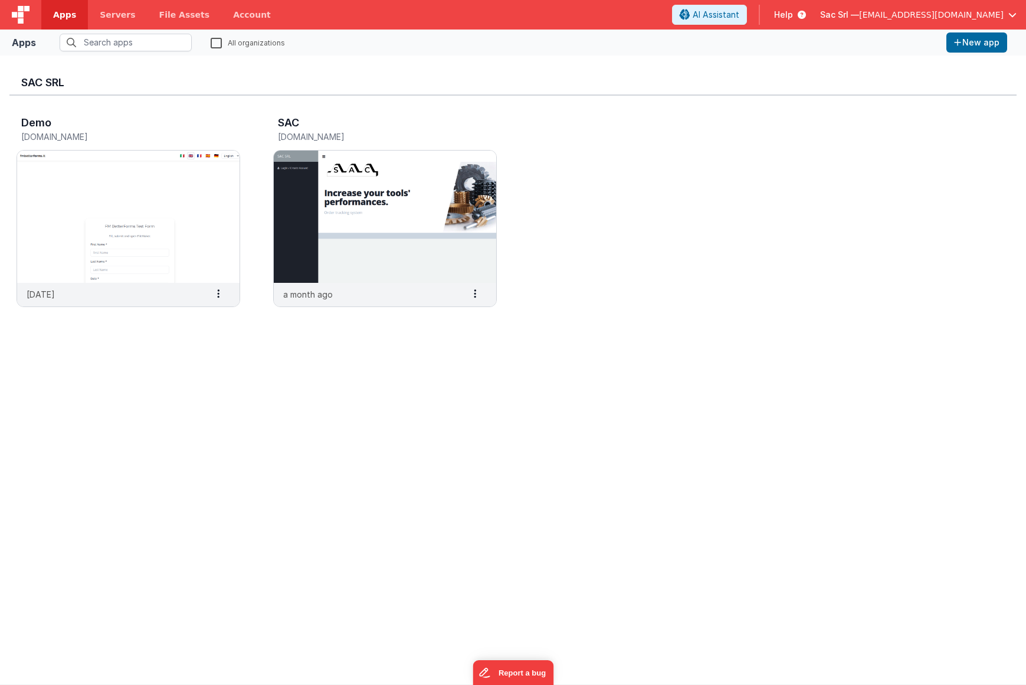
click at [921, 17] on span "[EMAIL_ADDRESS][DOMAIN_NAME]" at bounding box center [931, 15] width 145 height 12
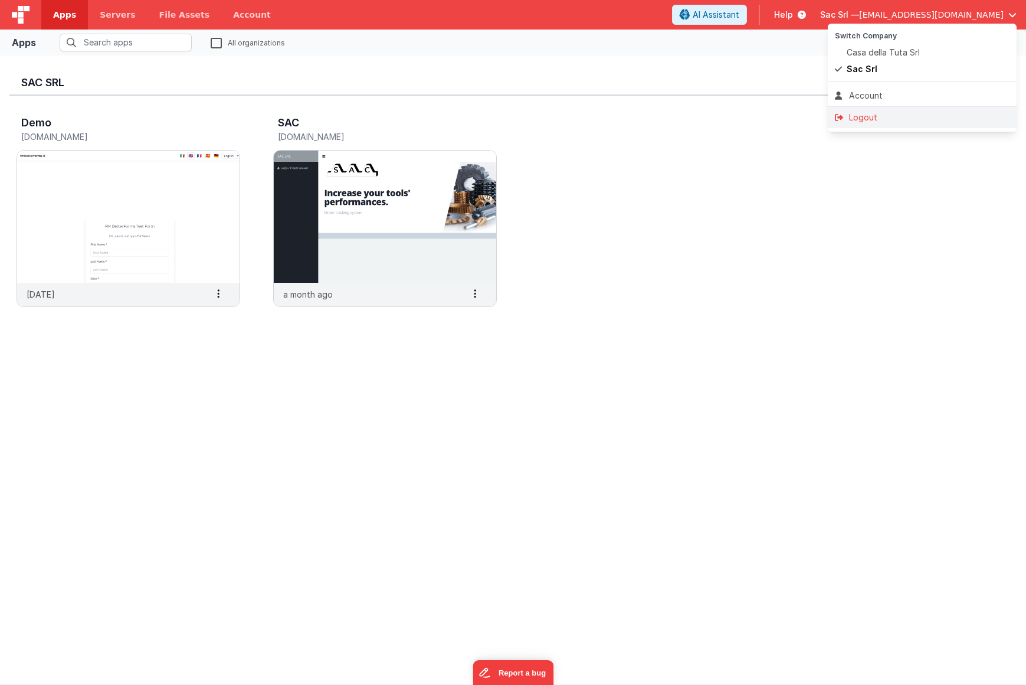
click at [878, 117] on div "Logout" at bounding box center [922, 118] width 175 height 12
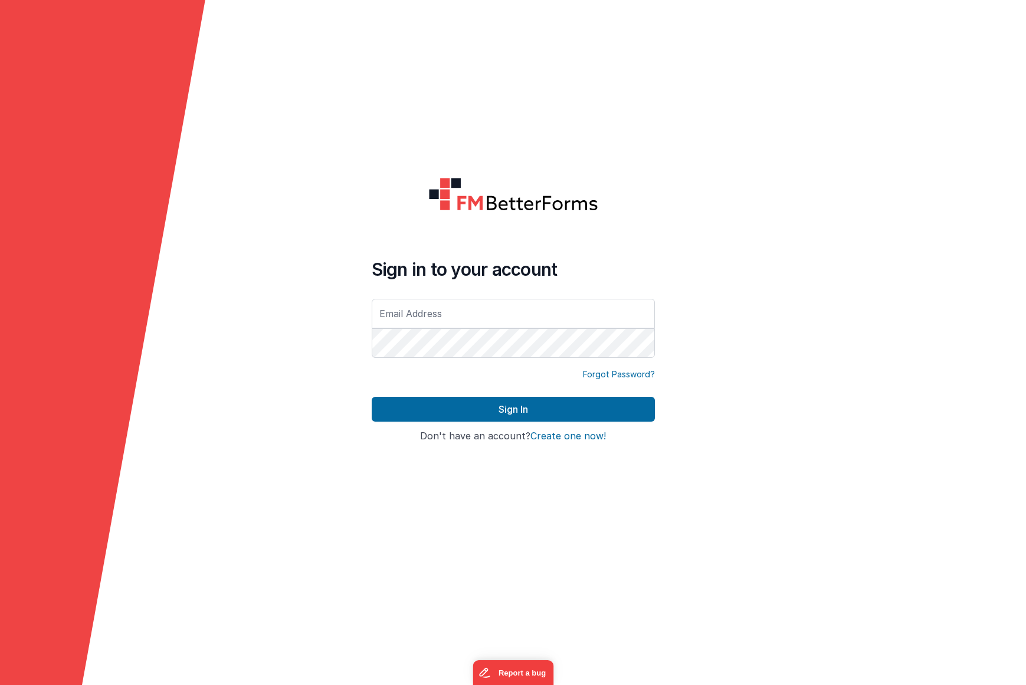
type input "order@nodisorder.com"
